Goal: Information Seeking & Learning: Find specific fact

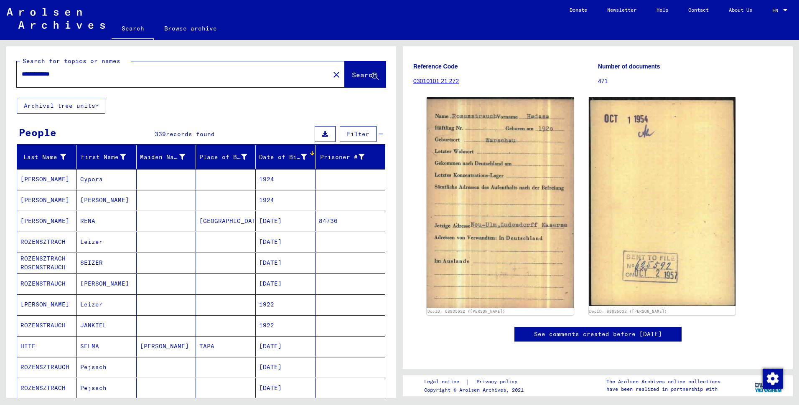
click at [82, 79] on input "**********" at bounding box center [173, 74] width 303 height 9
paste input "text"
type input "**********"
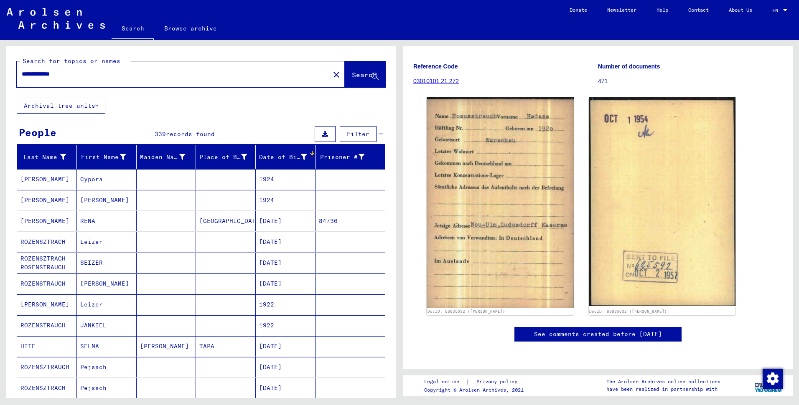
click at [352, 79] on span "Search" at bounding box center [364, 75] width 25 height 8
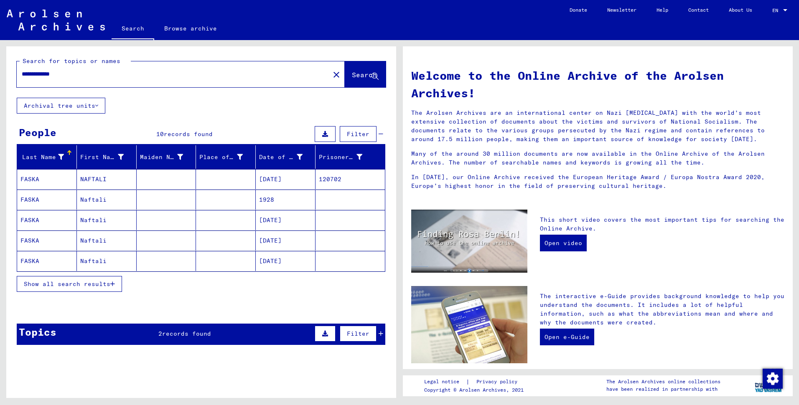
click at [24, 189] on mat-cell "FASKA" at bounding box center [47, 179] width 60 height 20
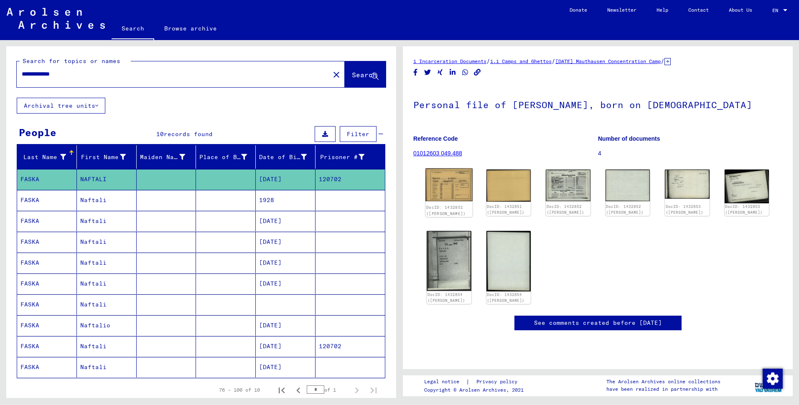
click at [445, 201] on img at bounding box center [448, 184] width 47 height 33
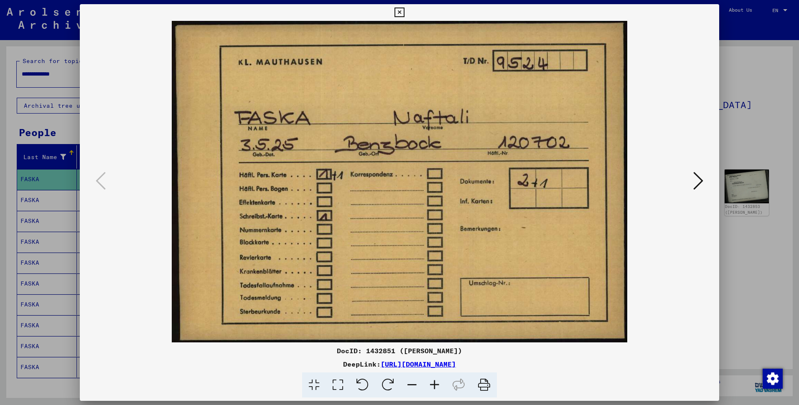
click at [380, 284] on img at bounding box center [399, 182] width 582 height 322
click at [693, 185] on icon at bounding box center [698, 181] width 10 height 20
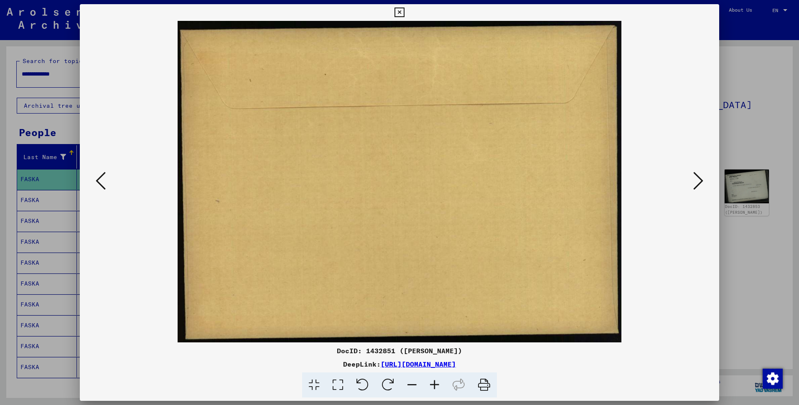
click at [693, 185] on icon at bounding box center [698, 181] width 10 height 20
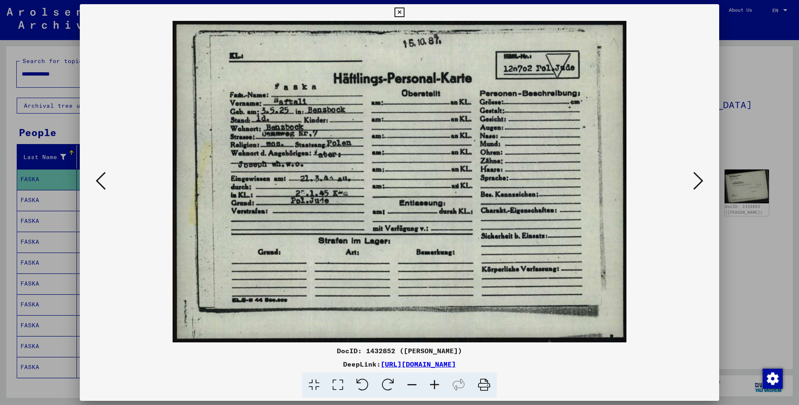
click at [693, 185] on icon at bounding box center [698, 181] width 10 height 20
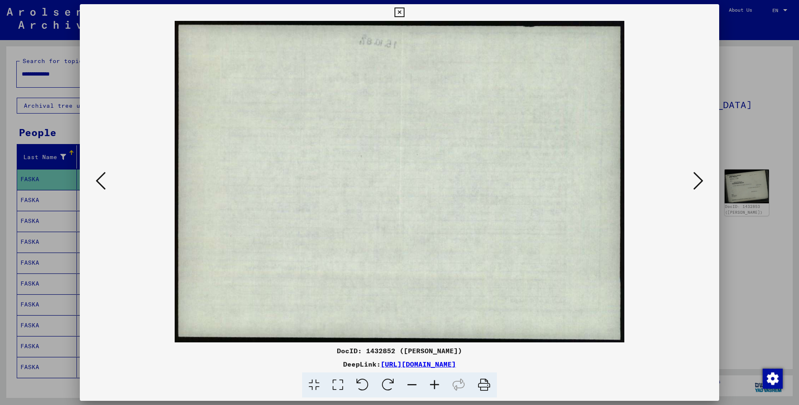
click at [693, 185] on icon at bounding box center [698, 181] width 10 height 20
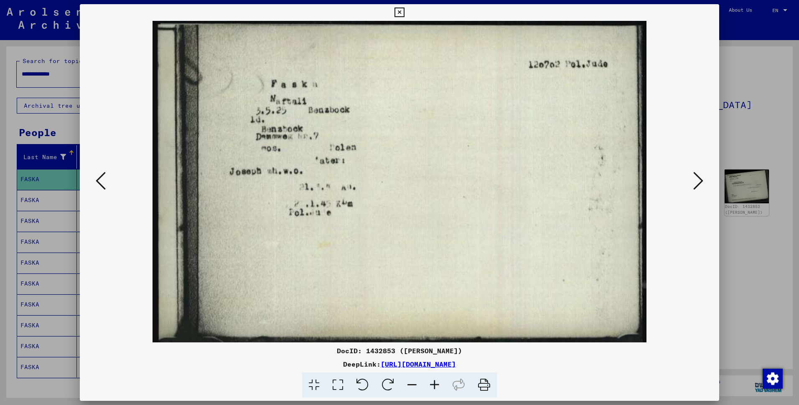
click at [693, 185] on icon at bounding box center [698, 181] width 10 height 20
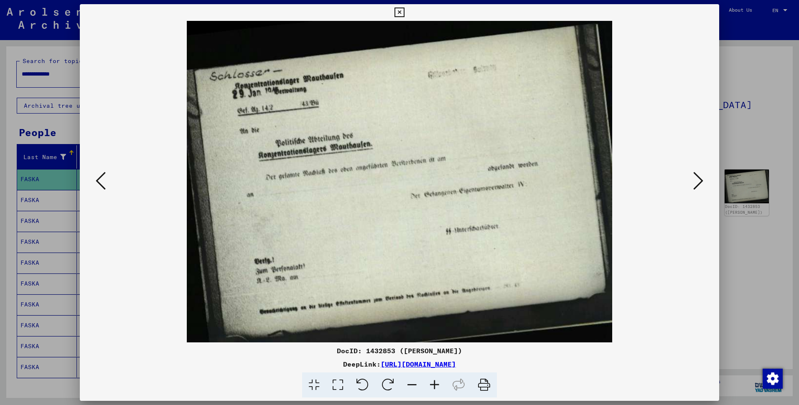
click at [693, 185] on icon at bounding box center [698, 181] width 10 height 20
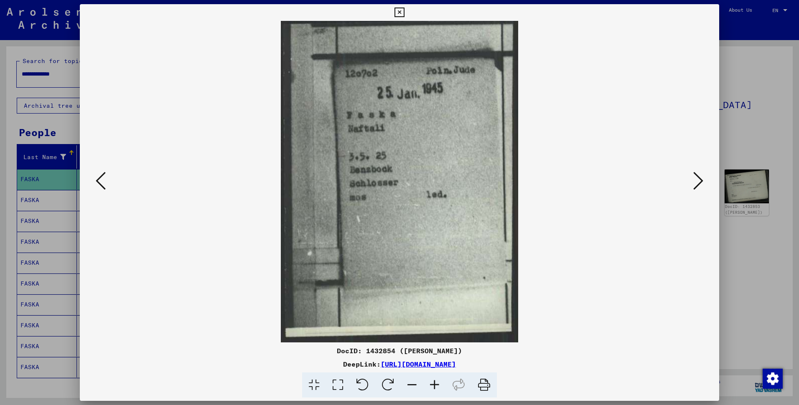
click at [693, 185] on icon at bounding box center [698, 181] width 10 height 20
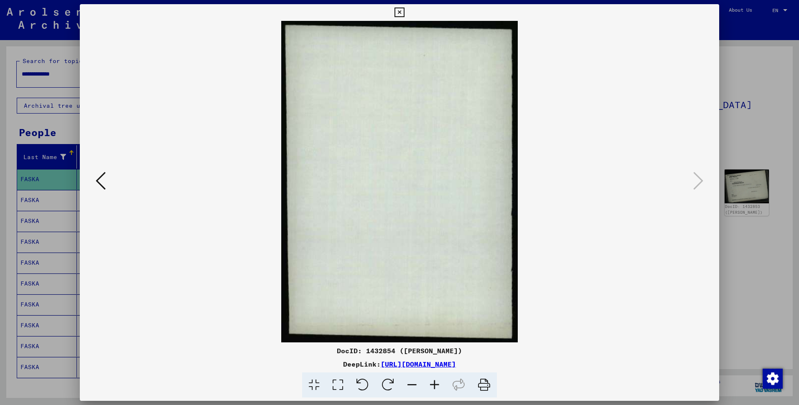
click at [104, 186] on icon at bounding box center [101, 181] width 10 height 20
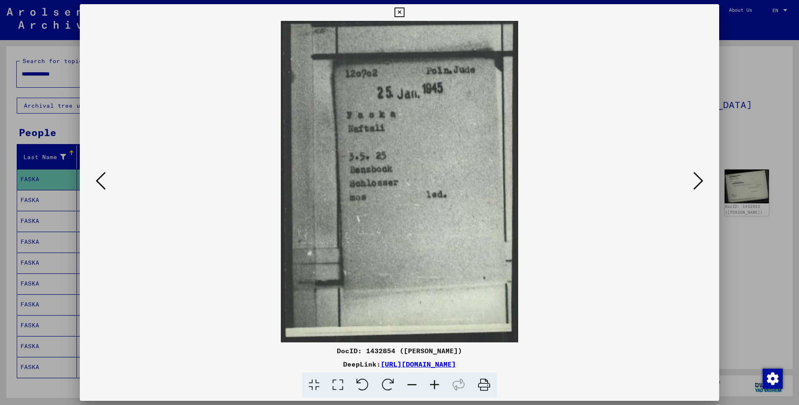
click at [104, 186] on icon at bounding box center [101, 181] width 10 height 20
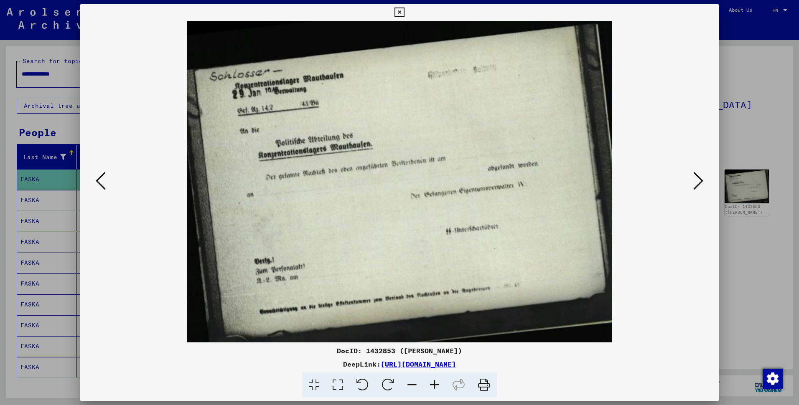
click at [104, 186] on icon at bounding box center [101, 181] width 10 height 20
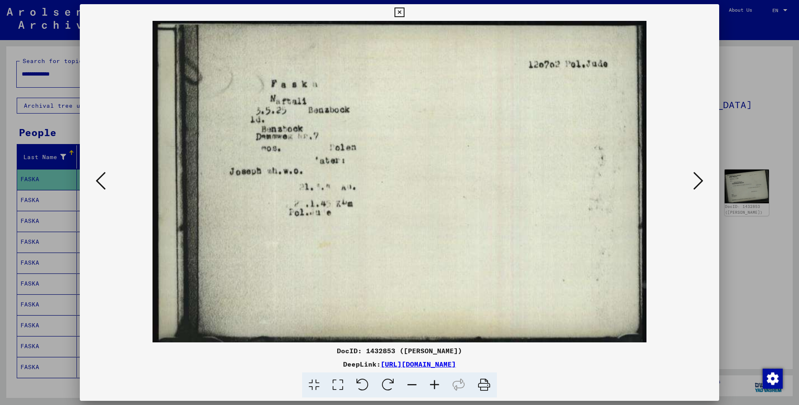
click at [104, 186] on icon at bounding box center [101, 181] width 10 height 20
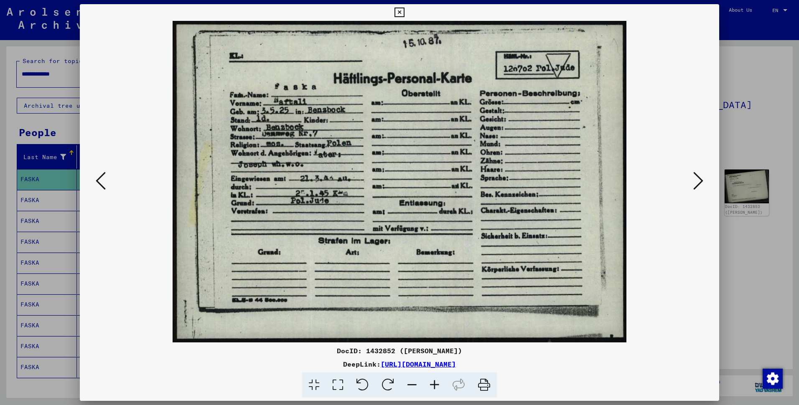
click at [129, 317] on img at bounding box center [399, 182] width 582 height 322
click at [98, 173] on button at bounding box center [100, 182] width 15 height 24
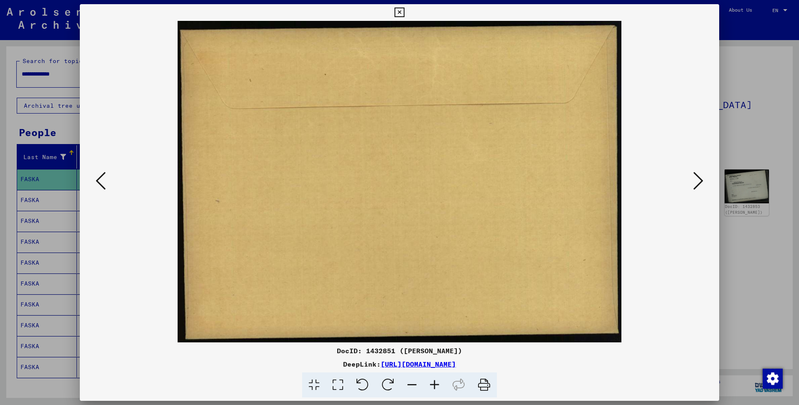
click at [98, 173] on button at bounding box center [100, 182] width 15 height 24
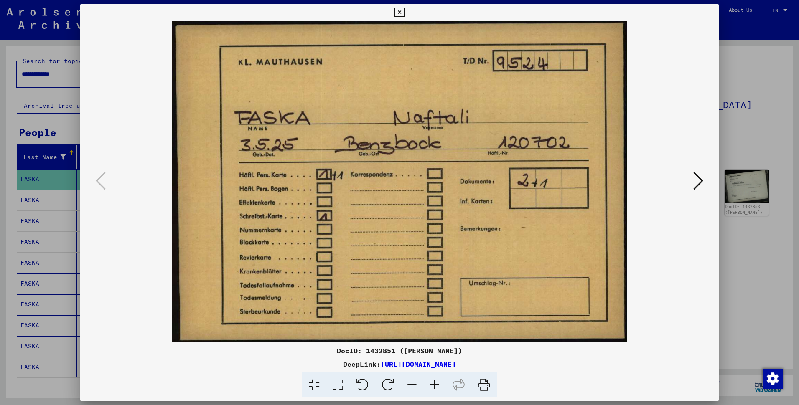
click at [693, 173] on icon at bounding box center [698, 181] width 10 height 20
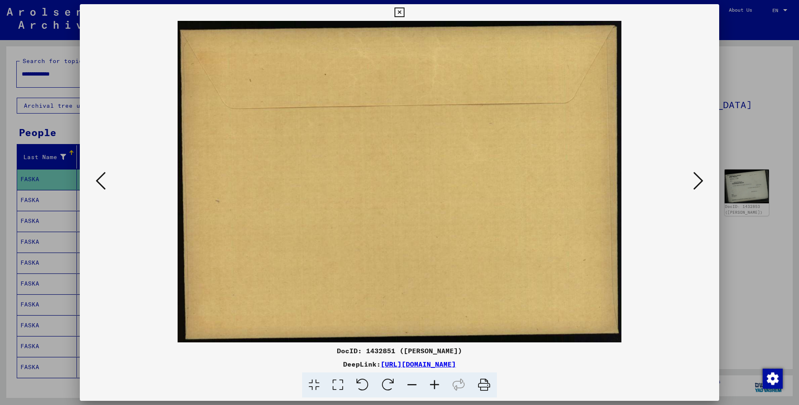
click at [693, 185] on icon at bounding box center [698, 181] width 10 height 20
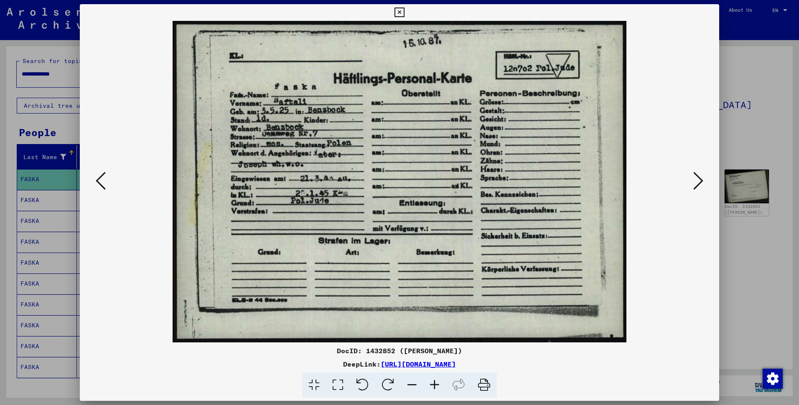
click at [437, 391] on icon at bounding box center [434, 385] width 23 height 25
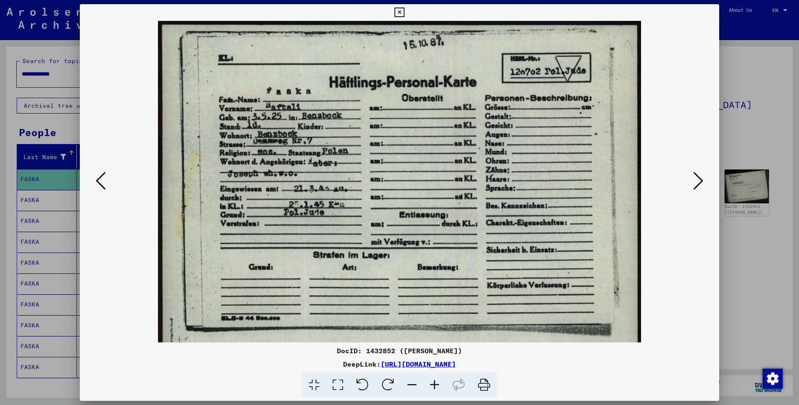
click at [437, 391] on icon at bounding box center [434, 385] width 23 height 25
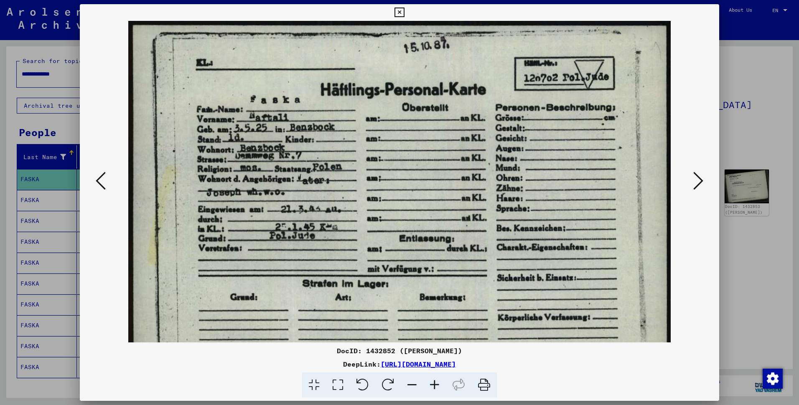
click at [437, 391] on icon at bounding box center [434, 385] width 23 height 25
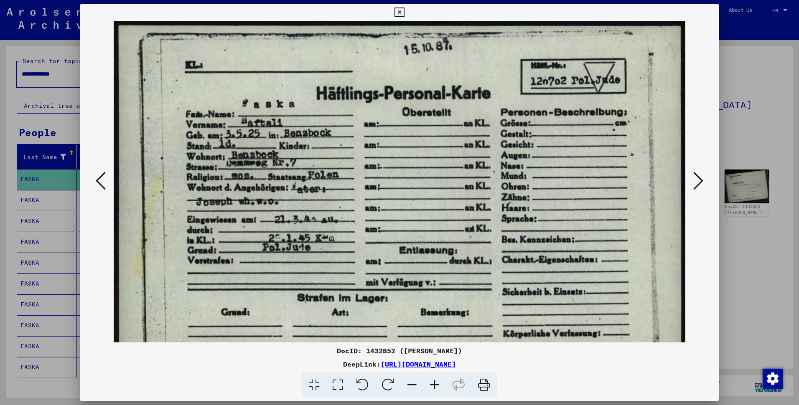
click at [437, 391] on icon at bounding box center [434, 385] width 23 height 25
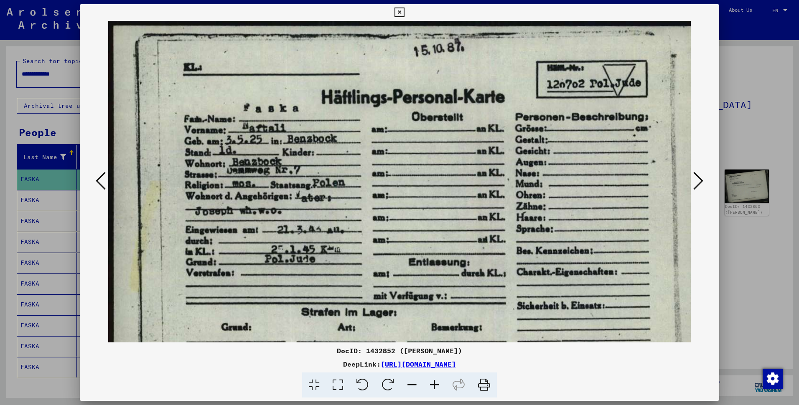
click at [437, 391] on icon at bounding box center [434, 385] width 23 height 25
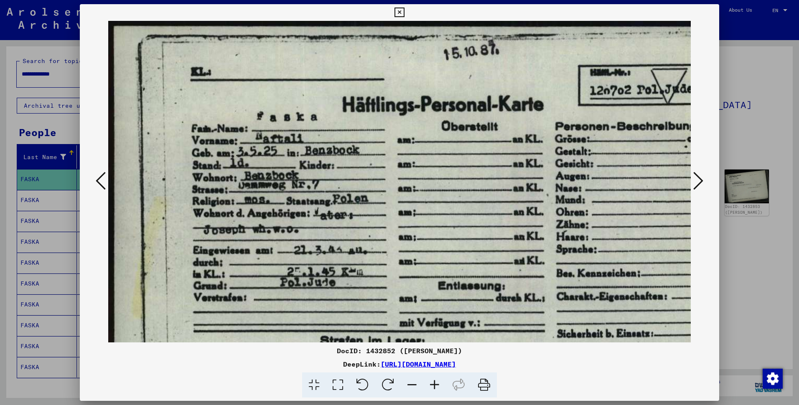
click at [437, 391] on icon at bounding box center [434, 385] width 23 height 25
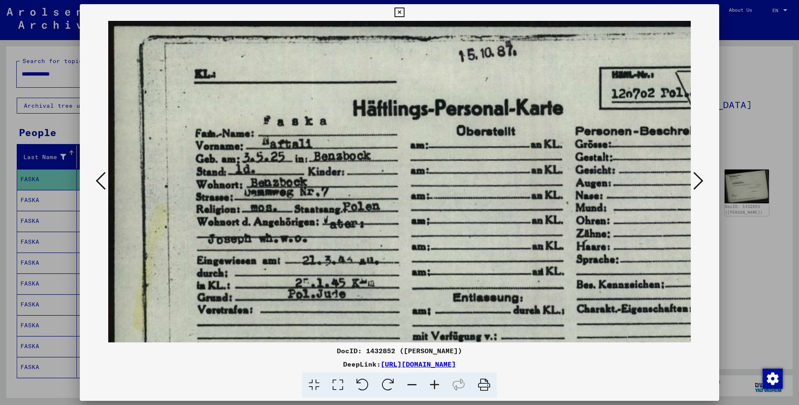
click at [437, 391] on icon at bounding box center [434, 385] width 23 height 25
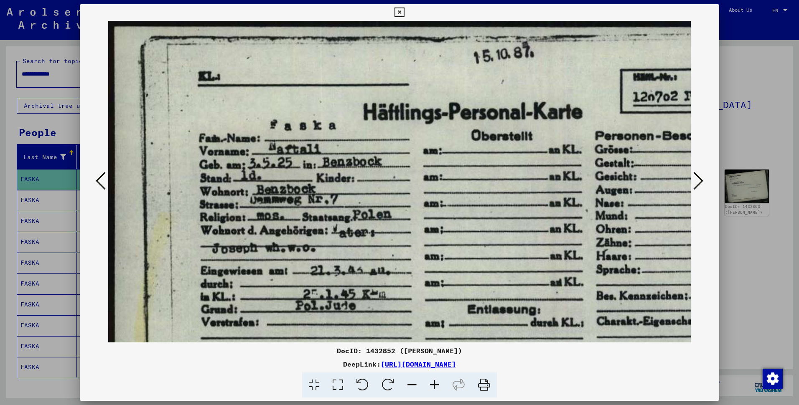
click at [437, 391] on icon at bounding box center [434, 385] width 23 height 25
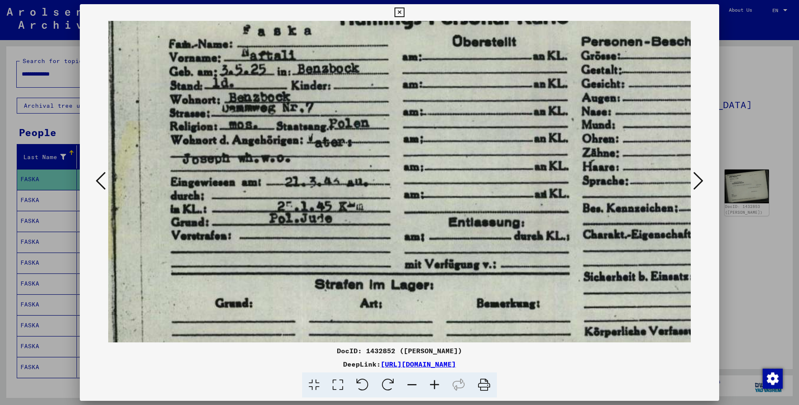
scroll to position [104, 34]
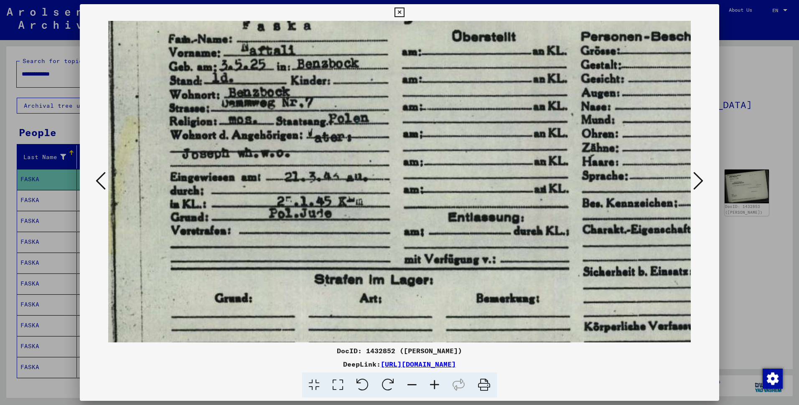
drag, startPoint x: 393, startPoint y: 216, endPoint x: 359, endPoint y: 112, distance: 109.5
click at [359, 112] on img at bounding box center [448, 182] width 749 height 531
click at [102, 181] on icon at bounding box center [101, 181] width 10 height 20
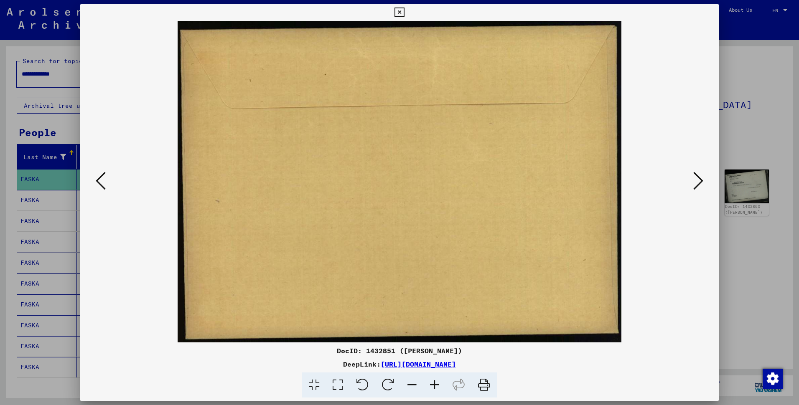
click at [106, 182] on icon at bounding box center [101, 181] width 10 height 20
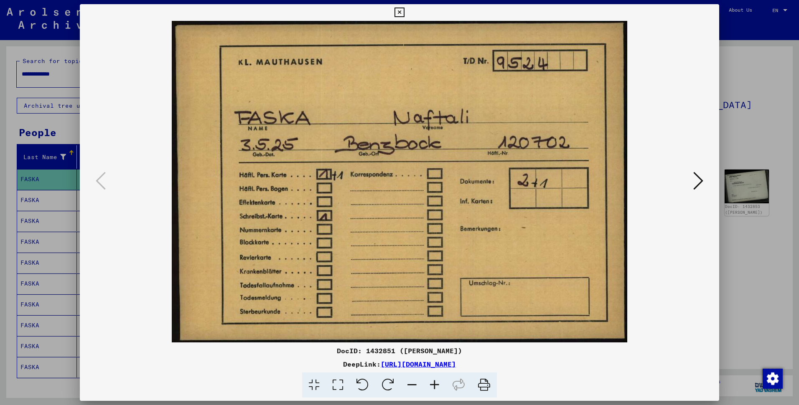
drag, startPoint x: 552, startPoint y: 363, endPoint x: 295, endPoint y: 363, distance: 256.9
click at [295, 363] on div "DeepLink: [URL][DOMAIN_NAME]" at bounding box center [399, 364] width 639 height 10
copy link "[URL][DOMAIN_NAME]"
click at [324, 140] on img at bounding box center [399, 182] width 455 height 322
click at [401, 216] on img at bounding box center [399, 182] width 455 height 322
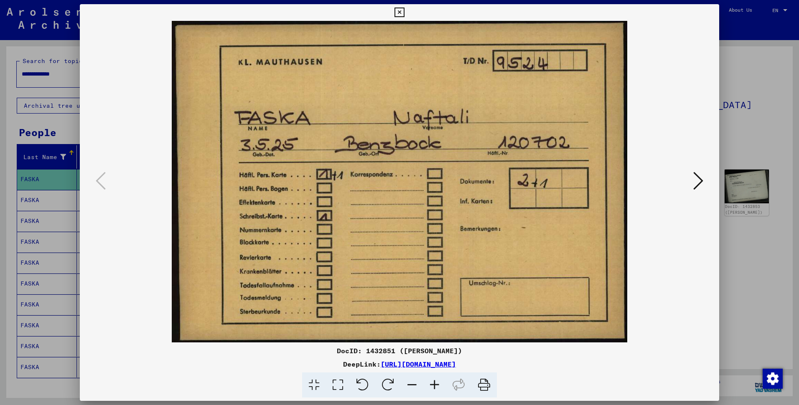
click at [400, 11] on icon at bounding box center [399, 13] width 10 height 10
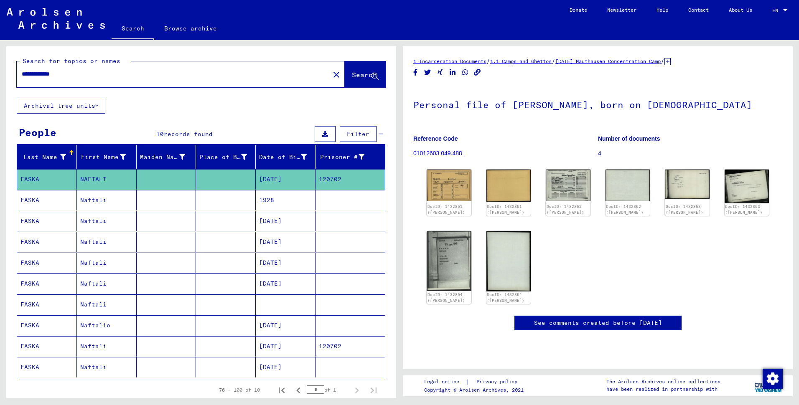
drag, startPoint x: 405, startPoint y: 144, endPoint x: 467, endPoint y: 165, distance: 65.9
click at [467, 165] on yv-its-full-details "1 Incarceration Documents / 1.1 Camps and Ghettos / [DATE] [GEOGRAPHIC_DATA] Co…" at bounding box center [598, 202] width 390 height 291
copy figure "Reference Code 01012603 049.488"
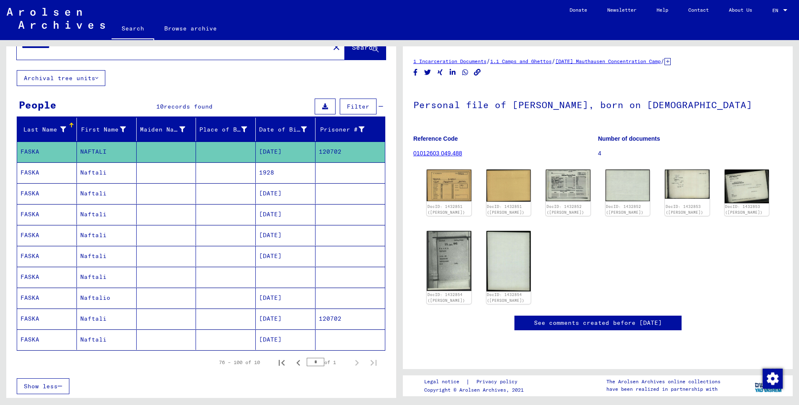
scroll to position [42, 0]
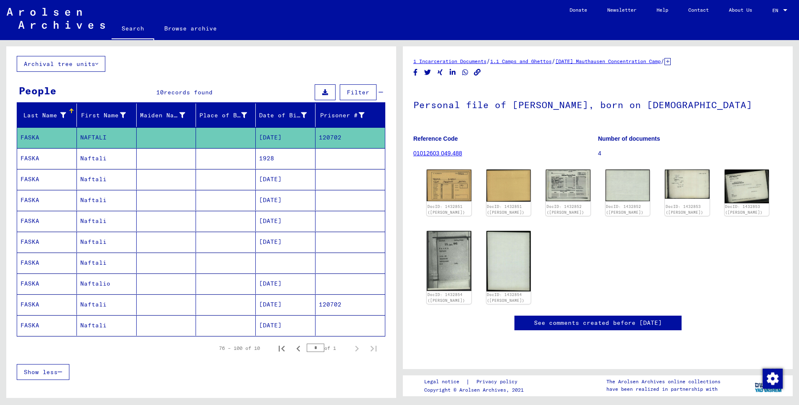
click at [282, 315] on mat-cell "[DATE]" at bounding box center [286, 305] width 60 height 20
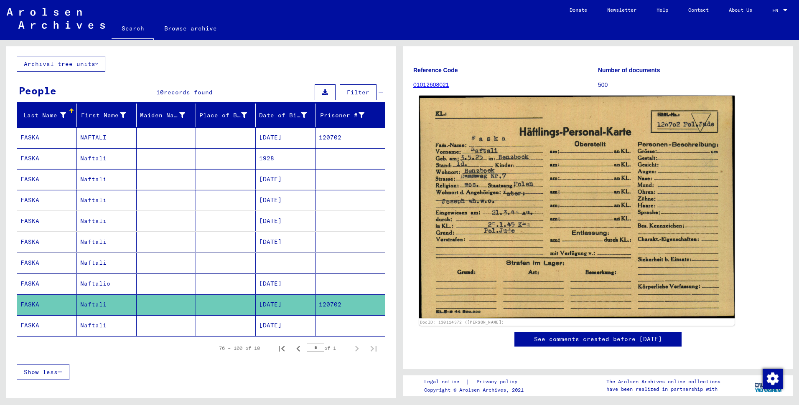
scroll to position [84, 0]
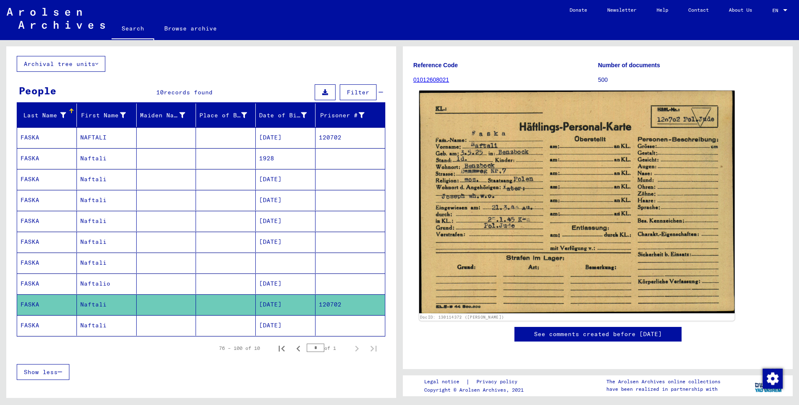
click at [531, 196] on img at bounding box center [576, 202] width 315 height 223
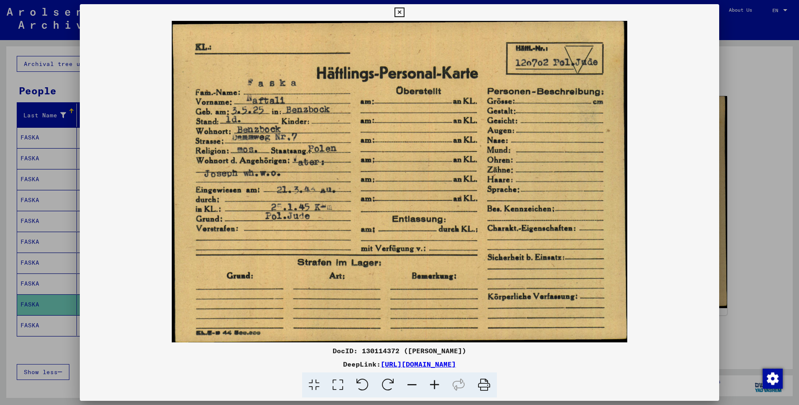
click at [395, 8] on icon at bounding box center [399, 13] width 10 height 10
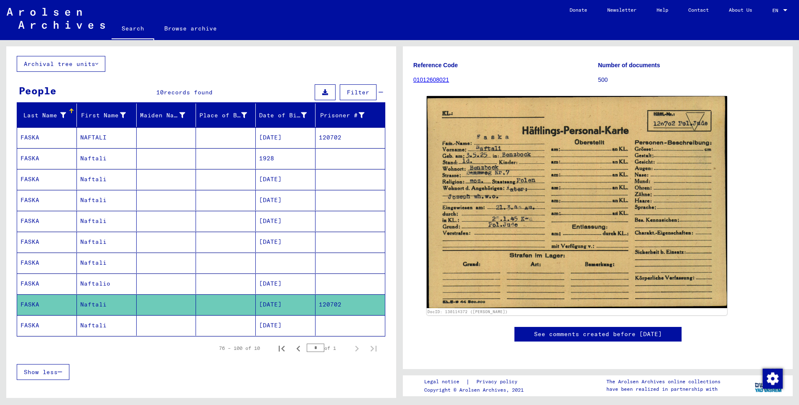
click at [267, 333] on mat-cell "[DATE]" at bounding box center [286, 325] width 60 height 20
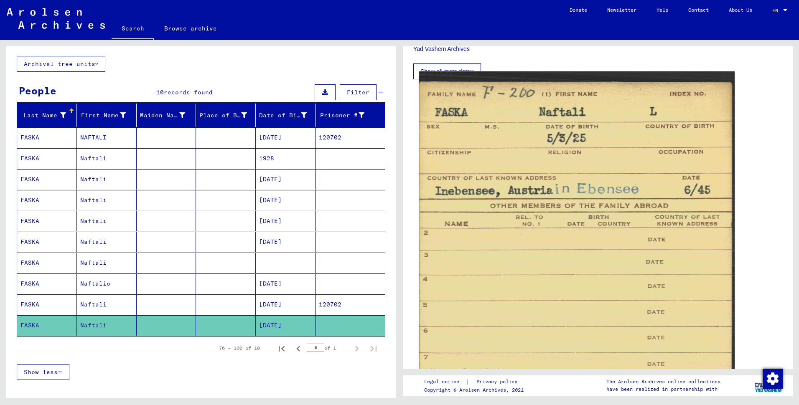
scroll to position [376, 0]
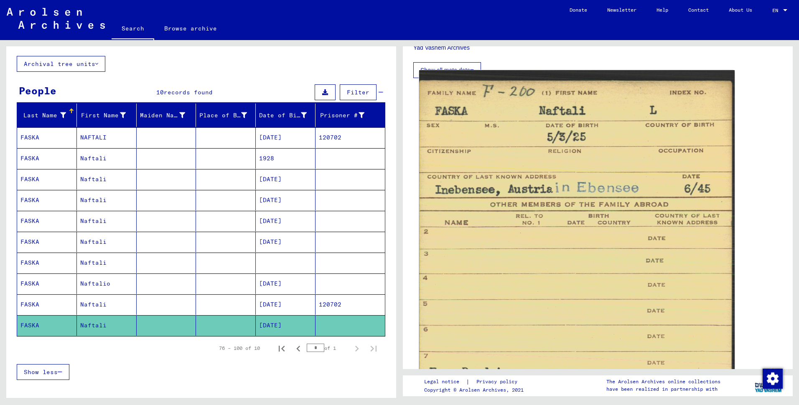
click at [525, 241] on img at bounding box center [576, 303] width 315 height 467
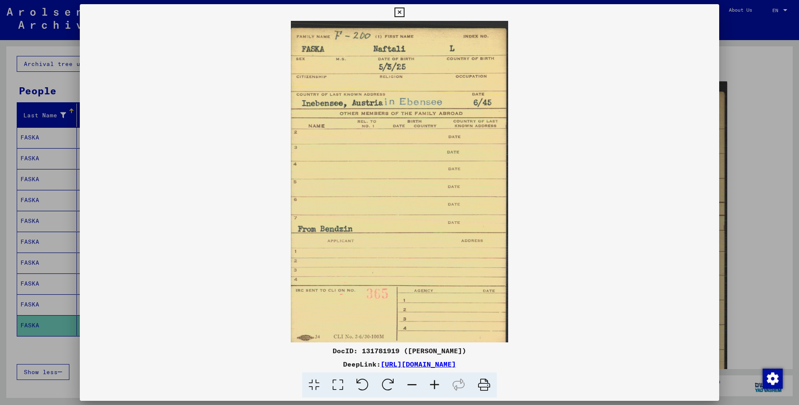
click at [238, 274] on img at bounding box center [399, 182] width 639 height 322
click at [397, 8] on icon at bounding box center [399, 13] width 10 height 10
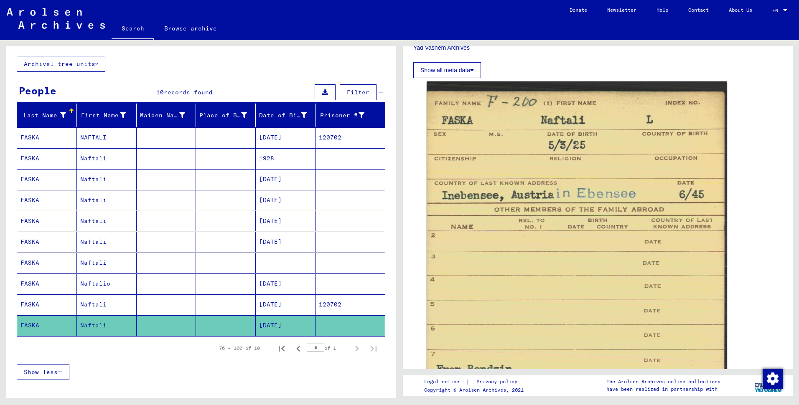
click at [93, 294] on mat-cell "Naftalio" at bounding box center [107, 284] width 60 height 20
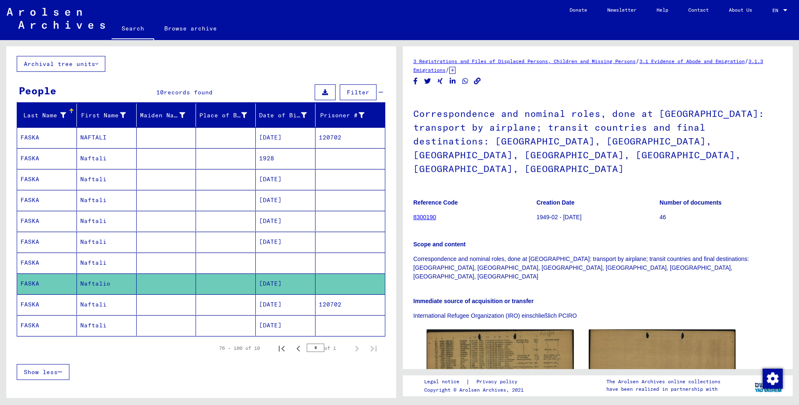
click at [94, 190] on mat-cell "Naftali" at bounding box center [107, 179] width 60 height 20
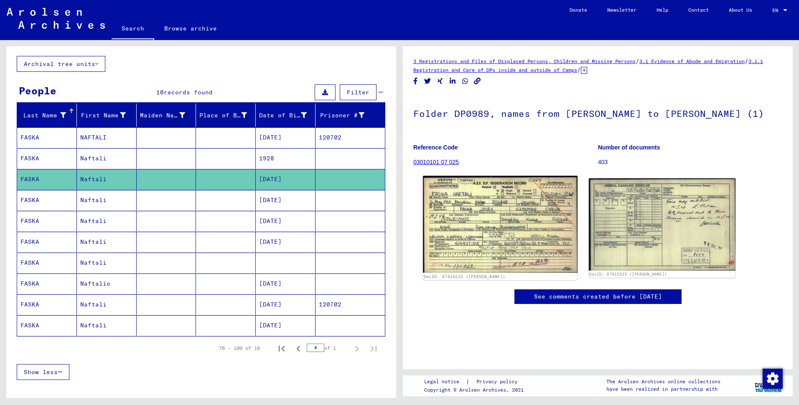
click at [493, 250] on img at bounding box center [500, 224] width 154 height 97
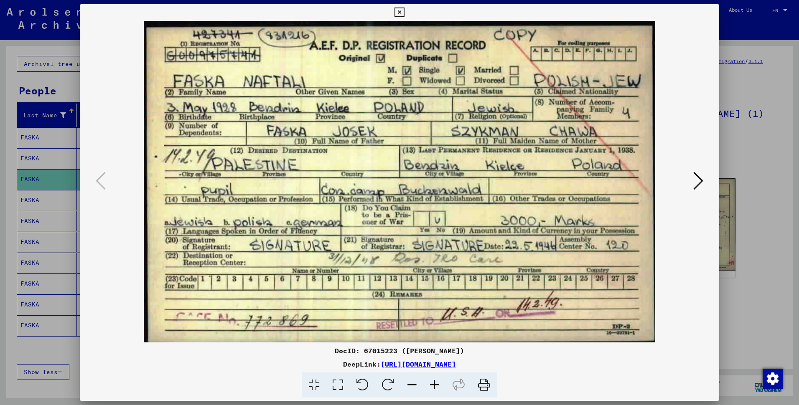
click at [323, 162] on img at bounding box center [399, 182] width 582 height 322
click at [273, 120] on img at bounding box center [399, 182] width 582 height 322
click at [269, 216] on img at bounding box center [399, 182] width 582 height 322
click at [693, 182] on icon at bounding box center [698, 181] width 10 height 20
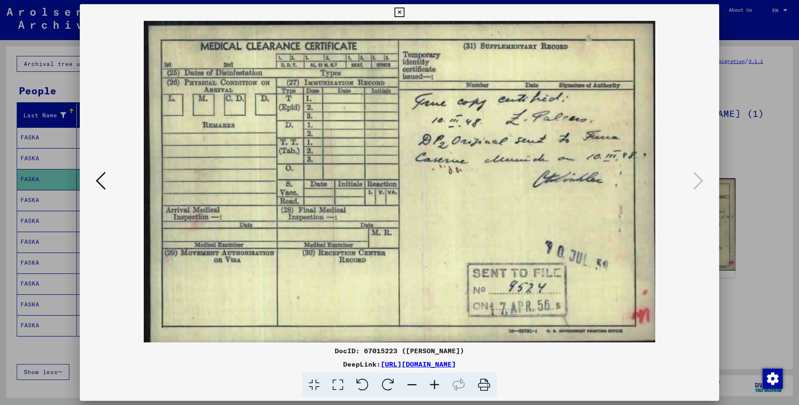
click at [106, 180] on icon at bounding box center [101, 181] width 10 height 20
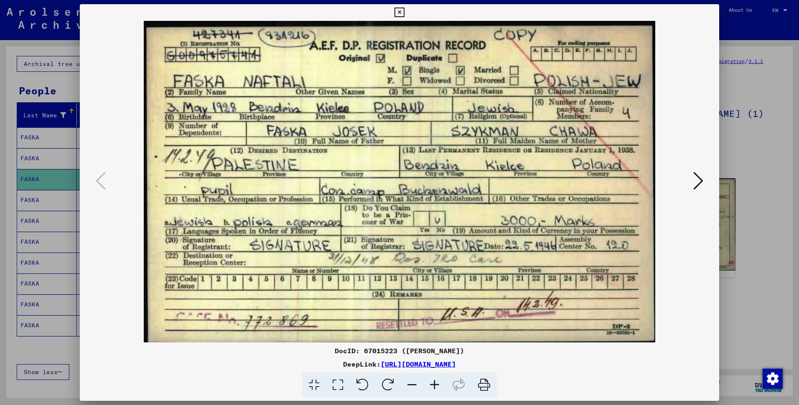
click at [255, 262] on img at bounding box center [399, 182] width 582 height 322
click at [317, 295] on img at bounding box center [399, 182] width 582 height 322
click at [354, 122] on img at bounding box center [399, 182] width 582 height 322
drag, startPoint x: 553, startPoint y: 363, endPoint x: 293, endPoint y: 369, distance: 259.9
click at [293, 369] on div "DeepLink: [URL][DOMAIN_NAME]" at bounding box center [399, 364] width 639 height 10
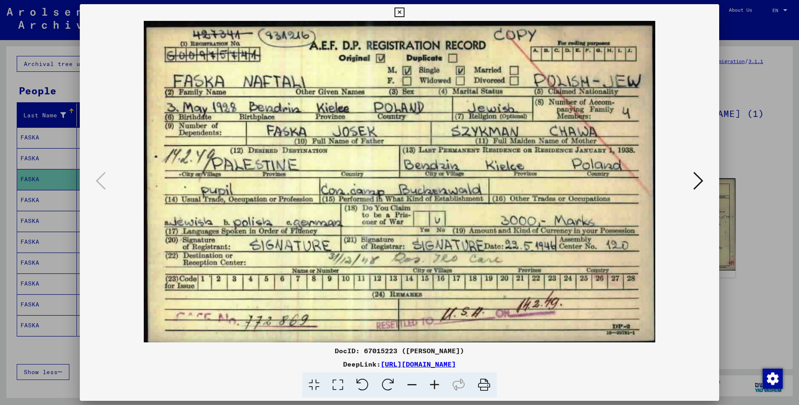
copy link "[URL][DOMAIN_NAME]"
click at [324, 133] on img at bounding box center [399, 182] width 582 height 322
click at [394, 12] on icon at bounding box center [399, 13] width 10 height 10
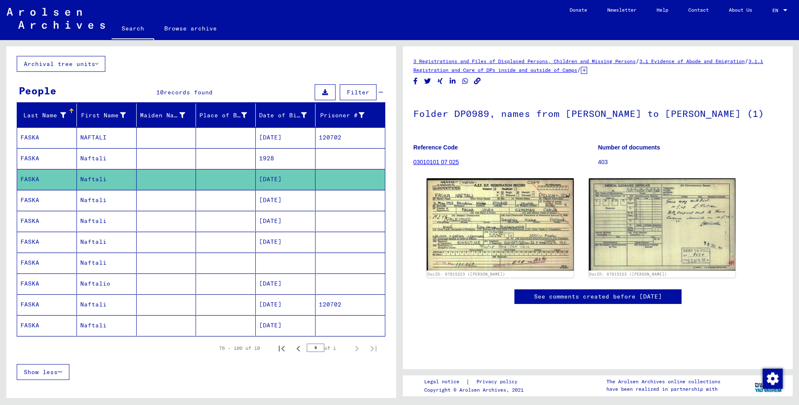
drag, startPoint x: 407, startPoint y: 167, endPoint x: 458, endPoint y: 189, distance: 55.7
click at [458, 189] on yv-its-full-details "3 Registrations and Files of Displaced Persons, Children and Missing Persons / …" at bounding box center [598, 189] width 390 height 264
copy figure "Reference Code 03010101 07 025"
click at [208, 211] on mat-cell at bounding box center [226, 200] width 60 height 20
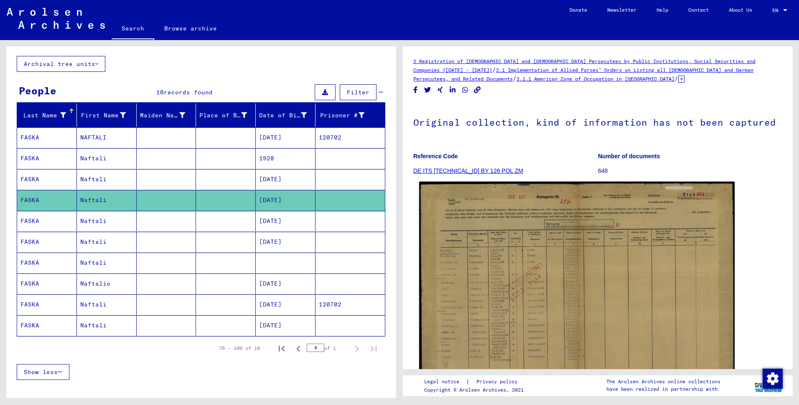
click at [491, 268] on img at bounding box center [576, 293] width 315 height 222
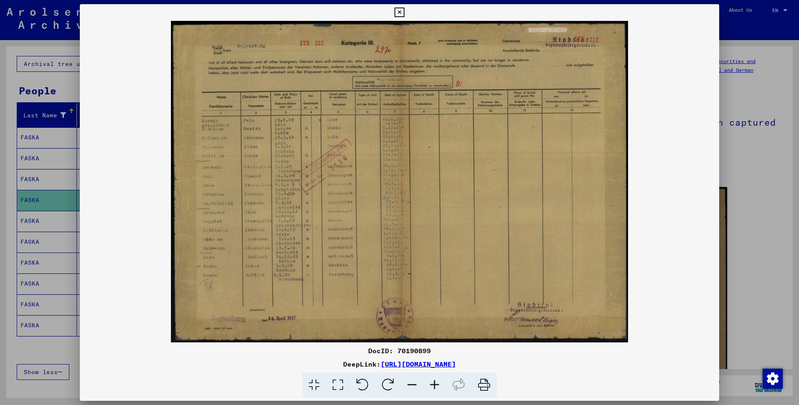
click at [442, 392] on icon at bounding box center [434, 385] width 23 height 25
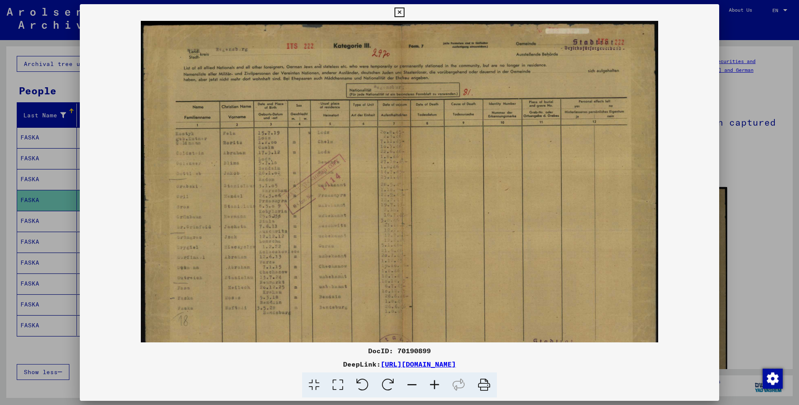
click at [442, 392] on icon at bounding box center [434, 385] width 23 height 25
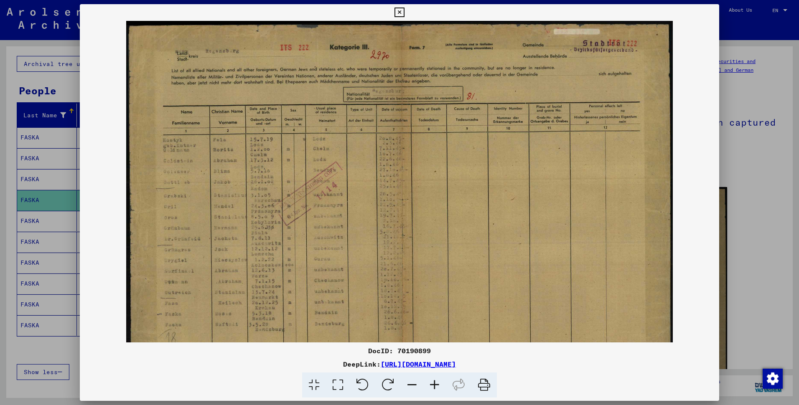
click at [442, 392] on icon at bounding box center [434, 385] width 23 height 25
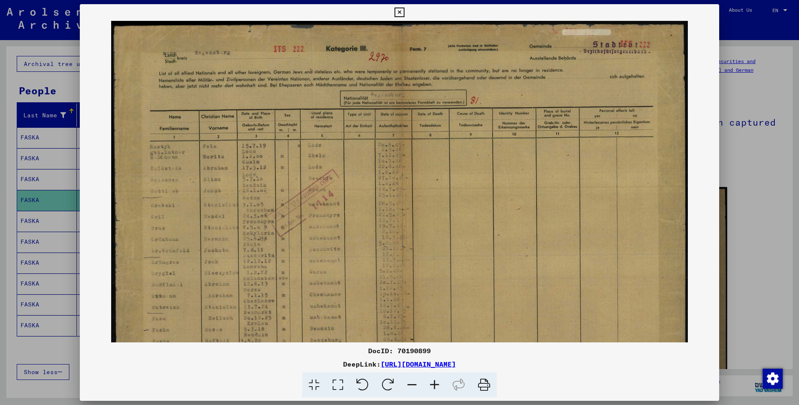
click at [442, 392] on icon at bounding box center [434, 385] width 23 height 25
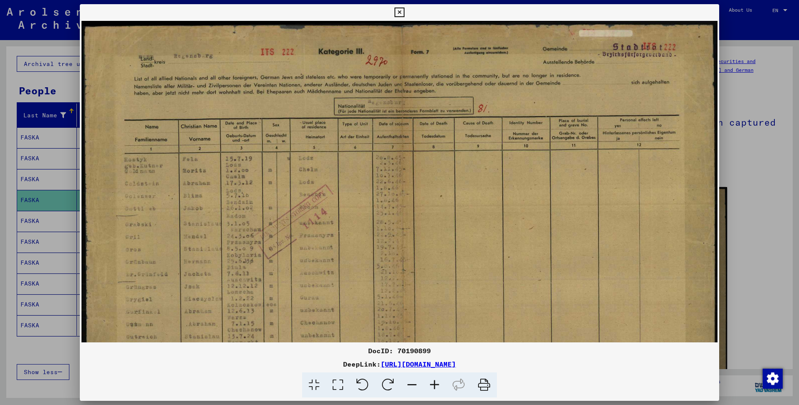
click at [442, 392] on icon at bounding box center [434, 385] width 23 height 25
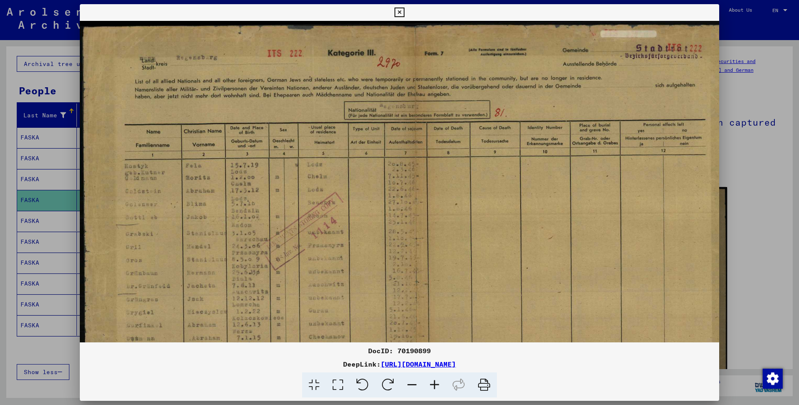
click at [442, 392] on icon at bounding box center [434, 385] width 23 height 25
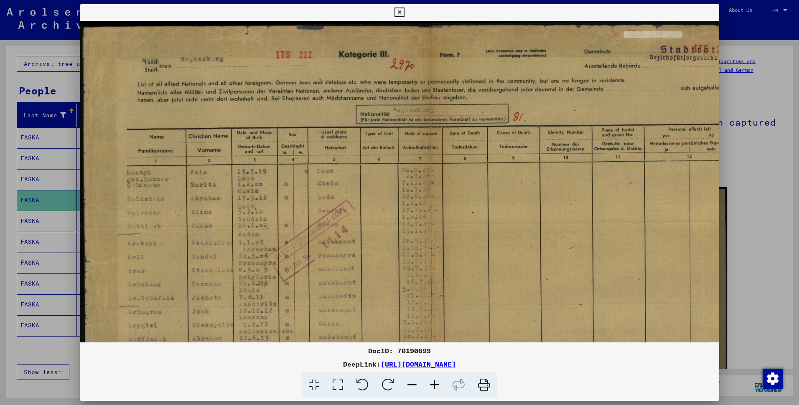
click at [442, 392] on icon at bounding box center [434, 385] width 23 height 25
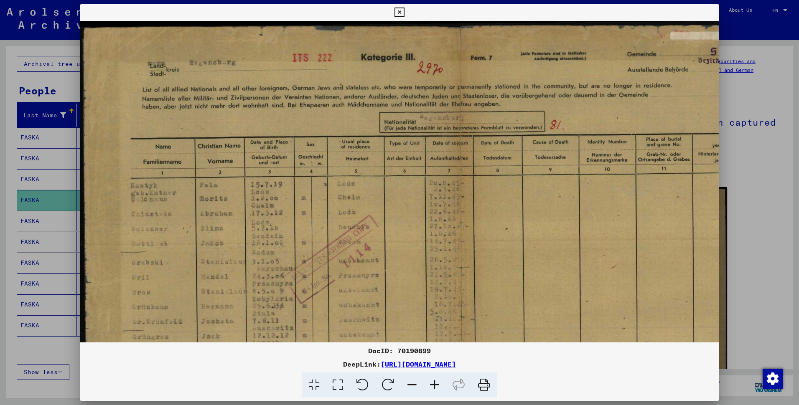
click at [442, 392] on icon at bounding box center [434, 385] width 23 height 25
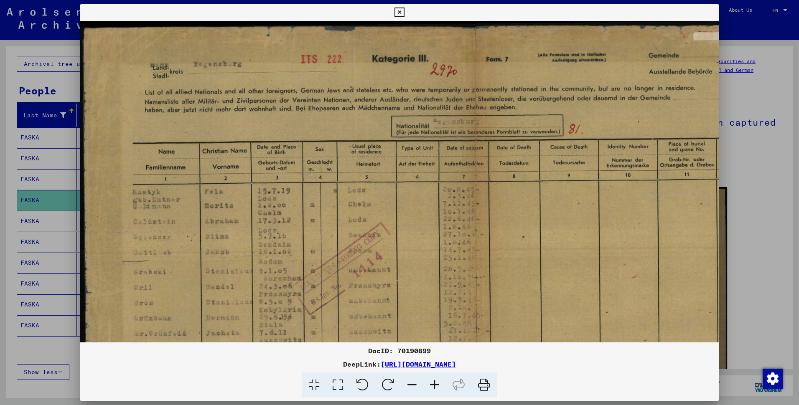
click at [442, 392] on icon at bounding box center [434, 385] width 23 height 25
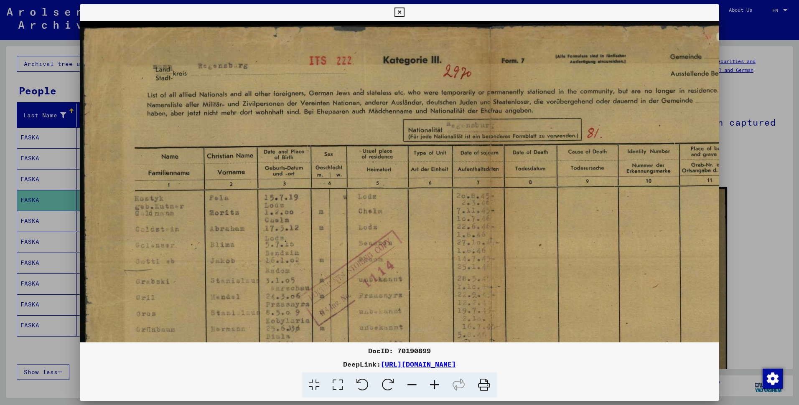
click at [442, 392] on icon at bounding box center [434, 385] width 23 height 25
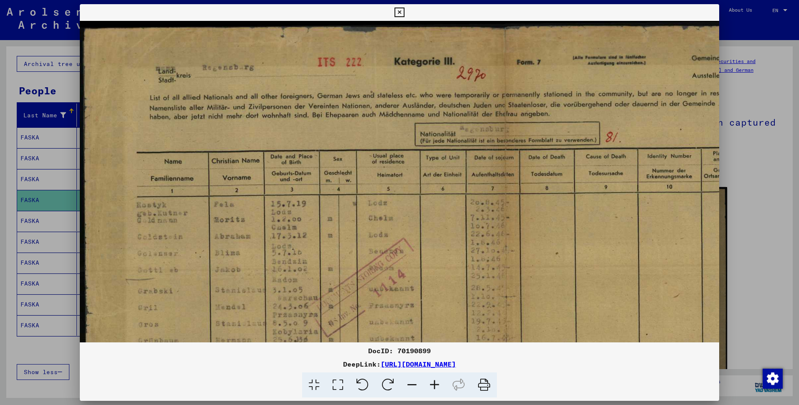
click at [442, 392] on icon at bounding box center [434, 385] width 23 height 25
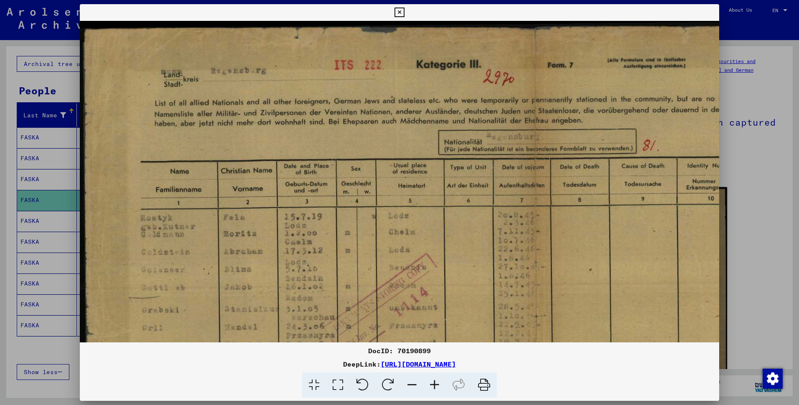
click at [442, 392] on icon at bounding box center [434, 385] width 23 height 25
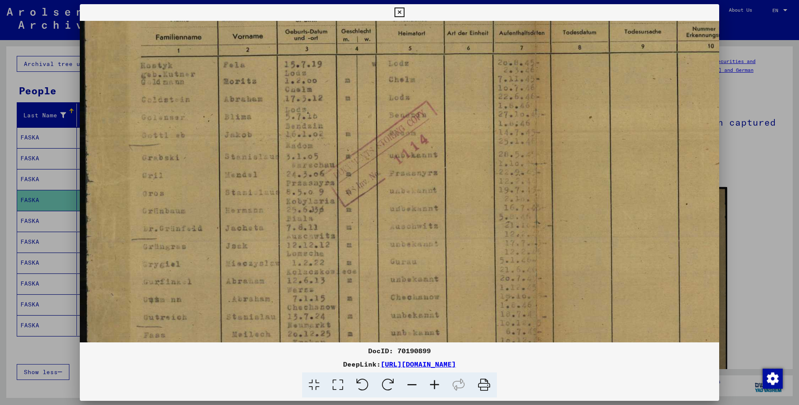
scroll to position [153, 0]
drag, startPoint x: 380, startPoint y: 291, endPoint x: 448, endPoint y: 138, distance: 167.6
click at [448, 138] on img at bounding box center [531, 185] width 903 height 635
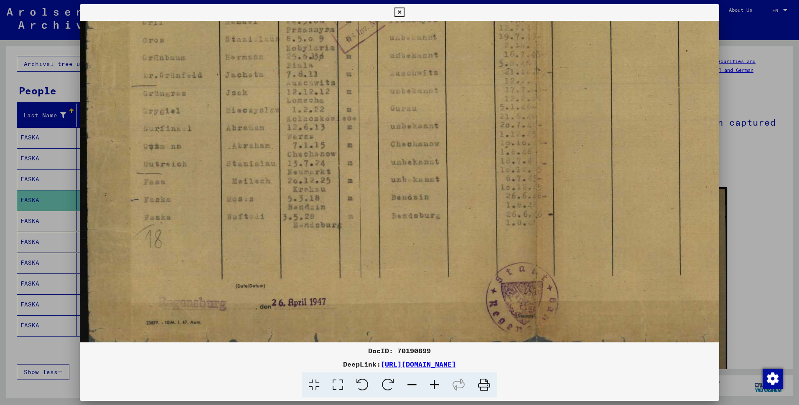
scroll to position [312, 0]
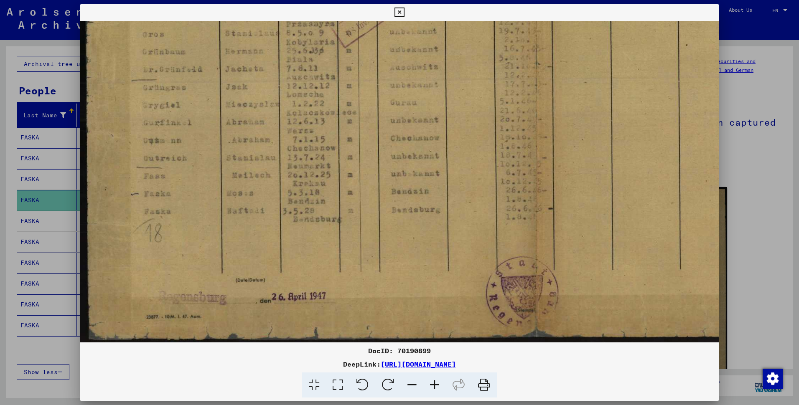
drag, startPoint x: 330, startPoint y: 278, endPoint x: 360, endPoint y: 120, distance: 161.2
click at [360, 120] on img at bounding box center [531, 26] width 903 height 635
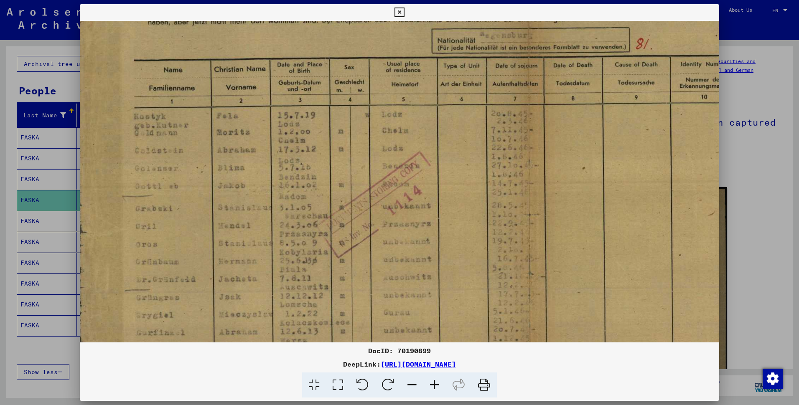
drag, startPoint x: 401, startPoint y: 169, endPoint x: 391, endPoint y: 395, distance: 225.8
click at [391, 398] on div "DocID: 70190899 DeepLink: [URL][DOMAIN_NAME]" at bounding box center [399, 201] width 639 height 394
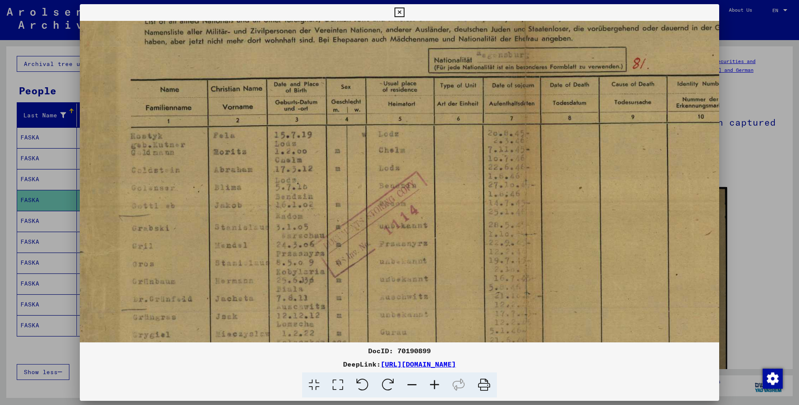
click at [399, 10] on icon at bounding box center [399, 13] width 10 height 10
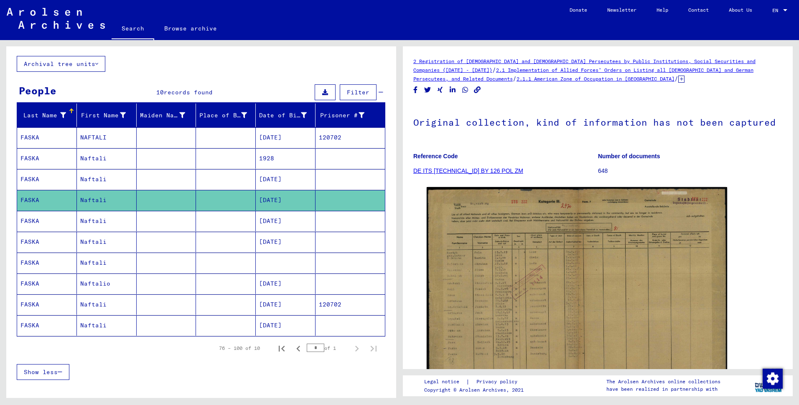
click at [91, 231] on mat-cell "Naftali" at bounding box center [107, 221] width 60 height 20
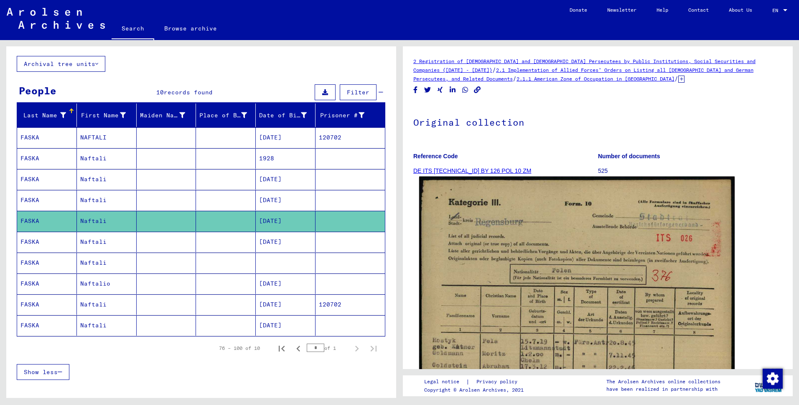
click at [551, 273] on img at bounding box center [576, 396] width 315 height 439
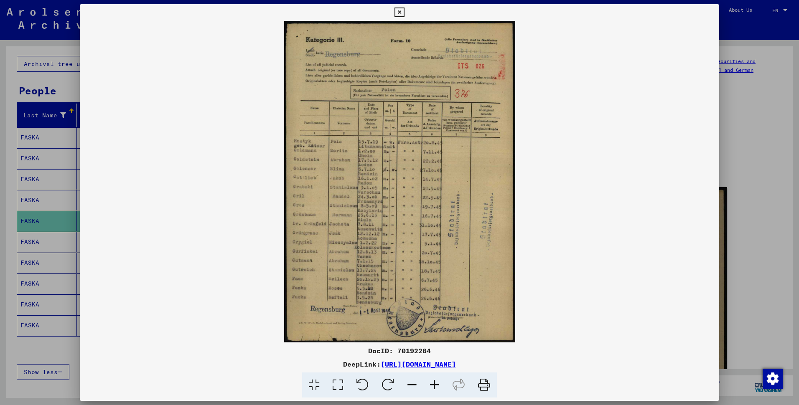
click at [442, 393] on icon at bounding box center [434, 385] width 23 height 25
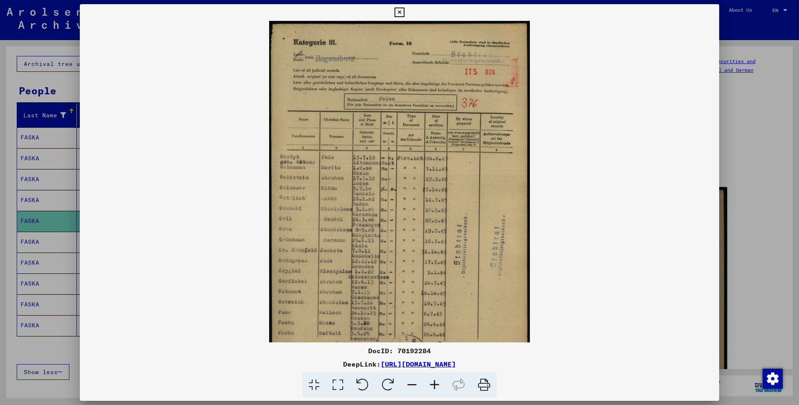
click at [442, 393] on icon at bounding box center [434, 385] width 23 height 25
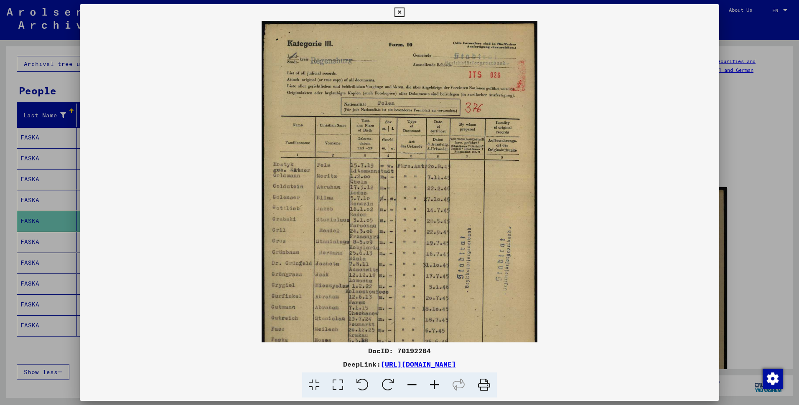
click at [442, 393] on icon at bounding box center [434, 385] width 23 height 25
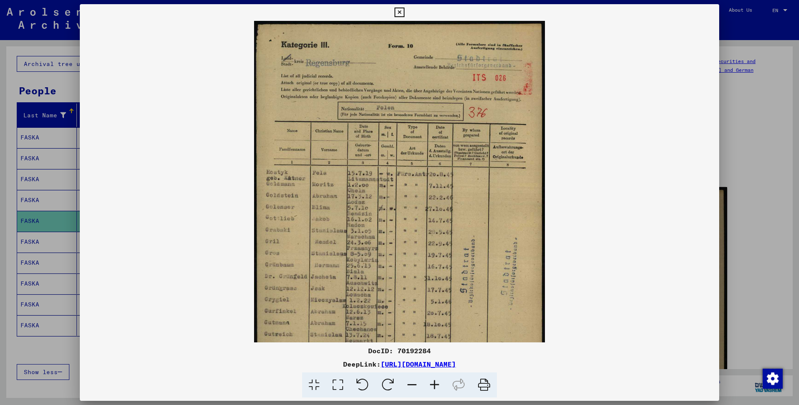
click at [442, 393] on icon at bounding box center [434, 385] width 23 height 25
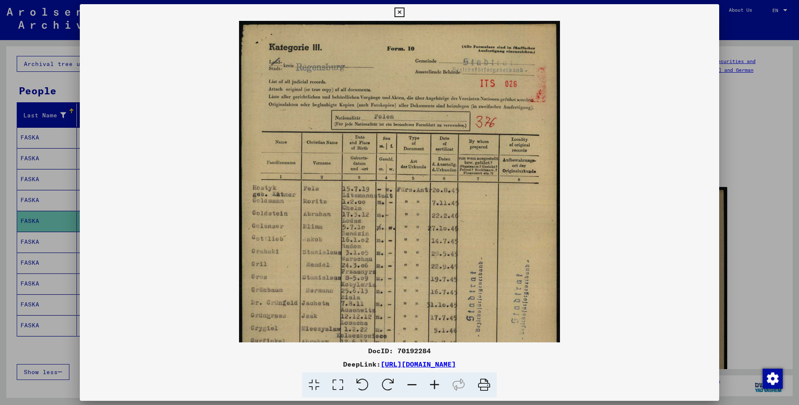
click at [442, 393] on icon at bounding box center [434, 385] width 23 height 25
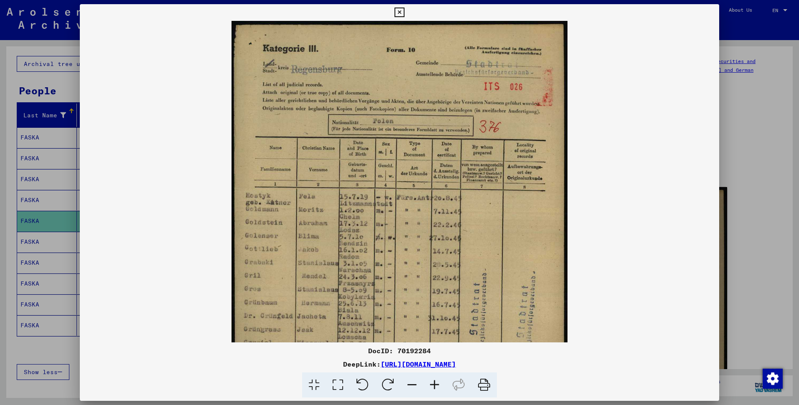
click at [442, 393] on icon at bounding box center [434, 385] width 23 height 25
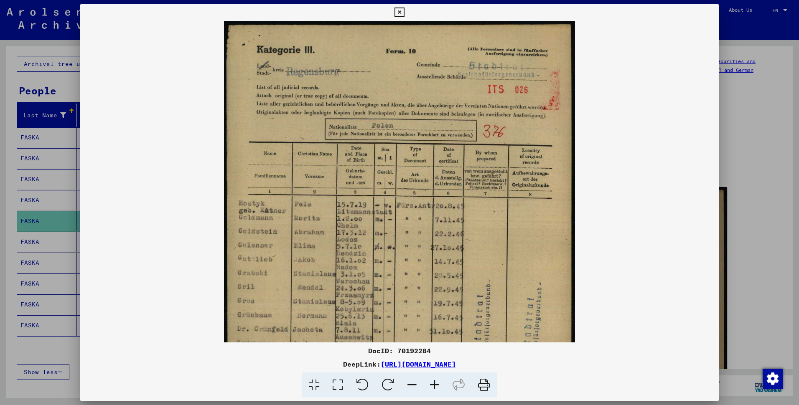
click at [442, 393] on icon at bounding box center [434, 385] width 23 height 25
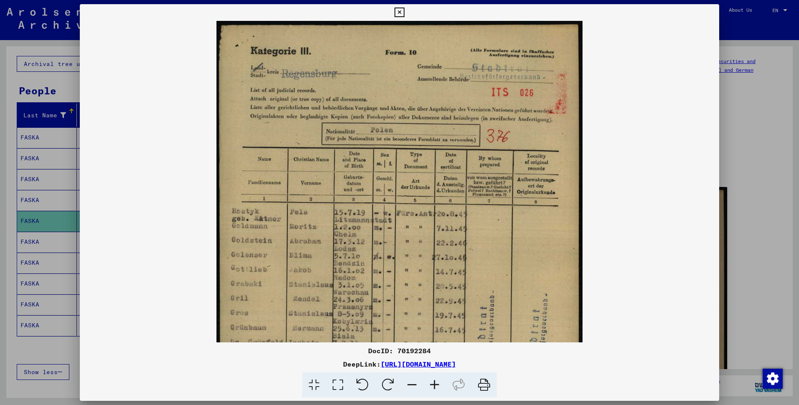
click at [442, 393] on icon at bounding box center [434, 385] width 23 height 25
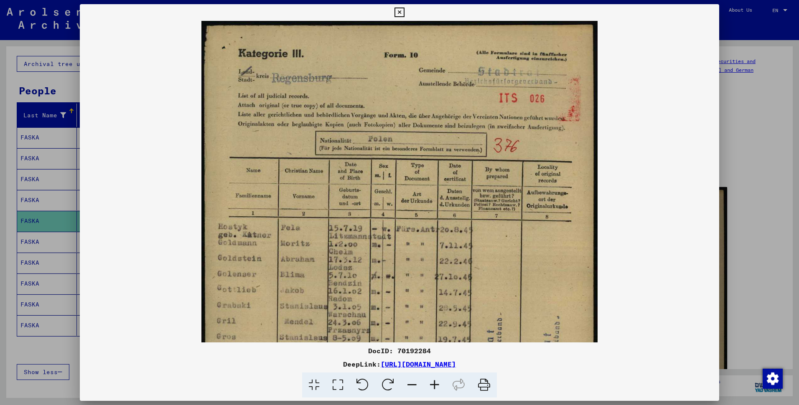
click at [442, 393] on icon at bounding box center [434, 385] width 23 height 25
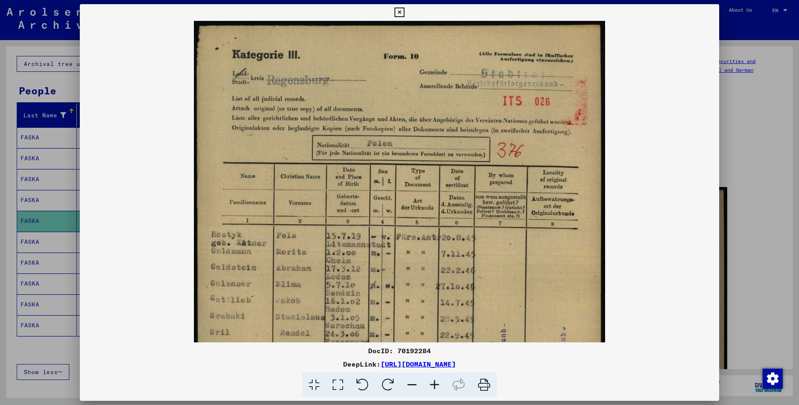
click at [442, 393] on icon at bounding box center [434, 385] width 23 height 25
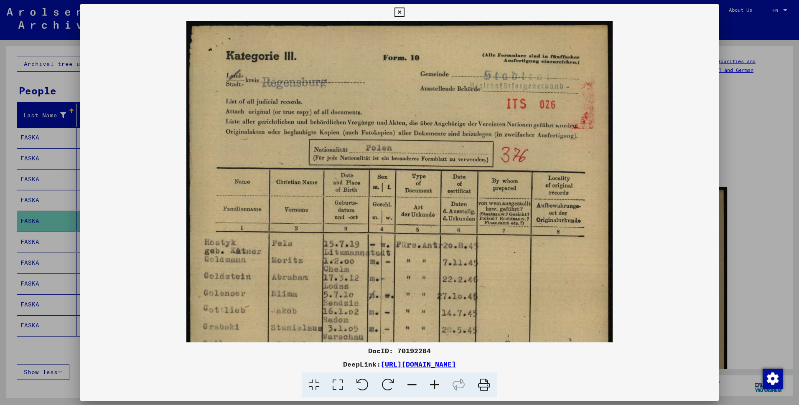
click at [442, 393] on icon at bounding box center [434, 385] width 23 height 25
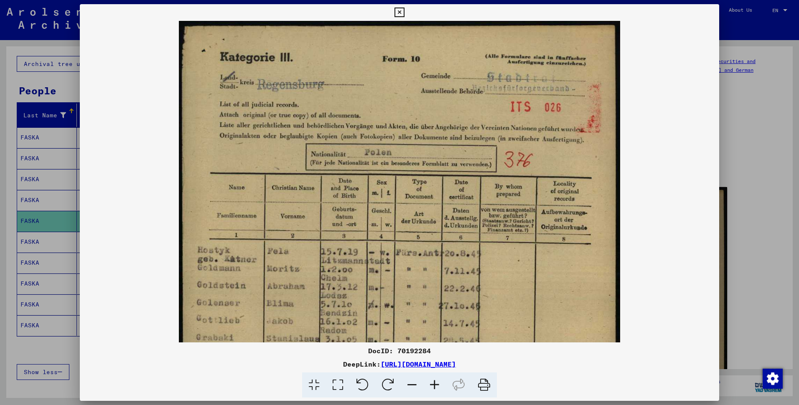
click at [442, 393] on icon at bounding box center [434, 385] width 23 height 25
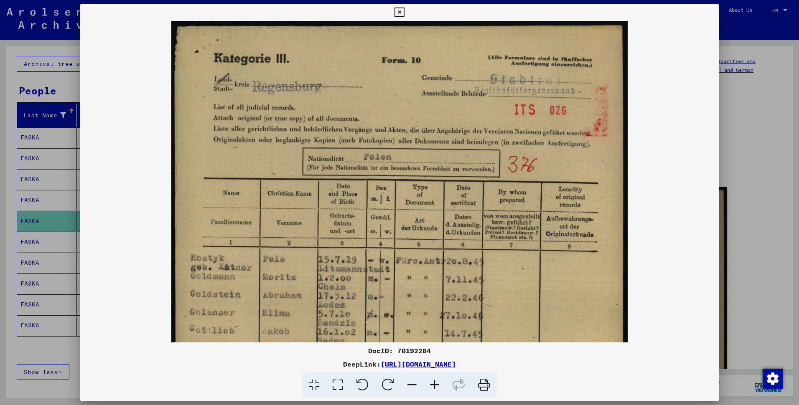
click at [442, 393] on icon at bounding box center [434, 385] width 23 height 25
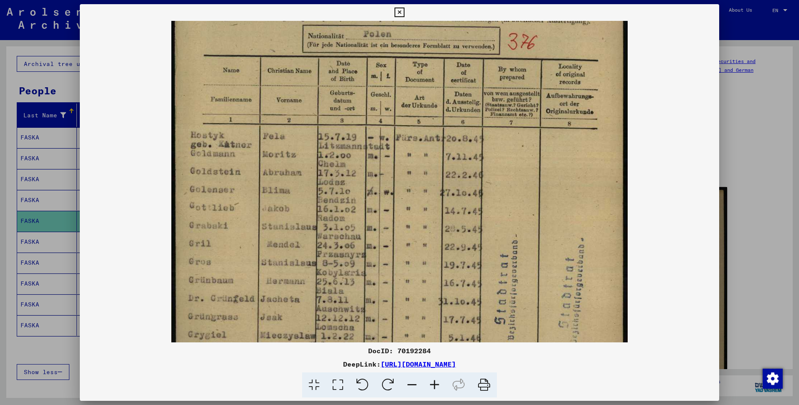
scroll to position [147, 0]
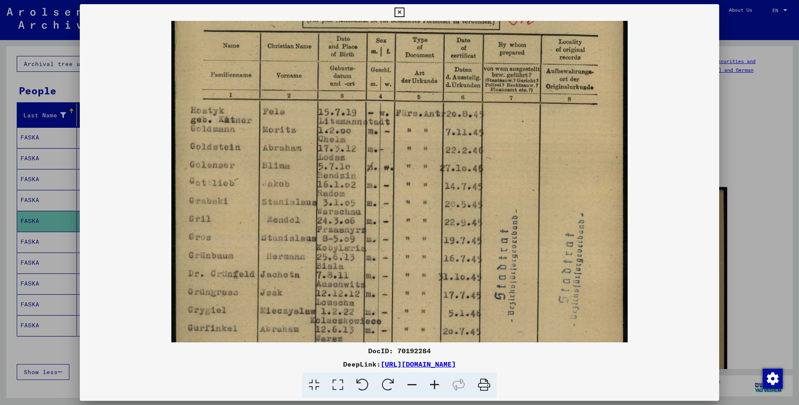
drag, startPoint x: 476, startPoint y: 229, endPoint x: 479, endPoint y: 81, distance: 147.5
click at [479, 81] on img at bounding box center [399, 190] width 456 height 635
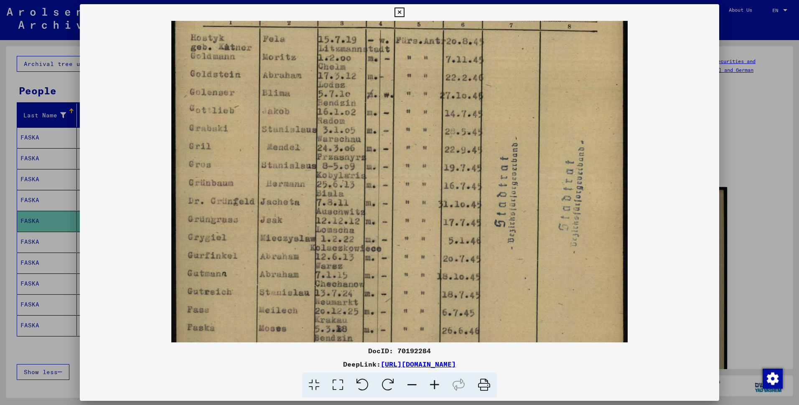
scroll to position [313, 0]
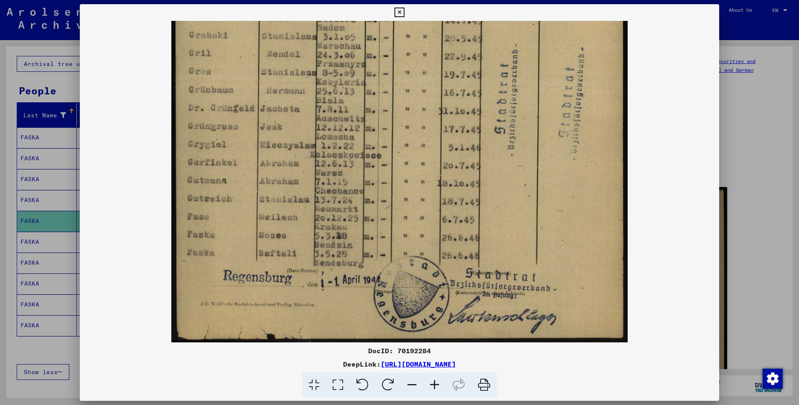
drag, startPoint x: 435, startPoint y: 249, endPoint x: 430, endPoint y: 71, distance: 178.0
click at [430, 71] on img at bounding box center [399, 25] width 456 height 635
click at [400, 12] on icon at bounding box center [399, 13] width 10 height 10
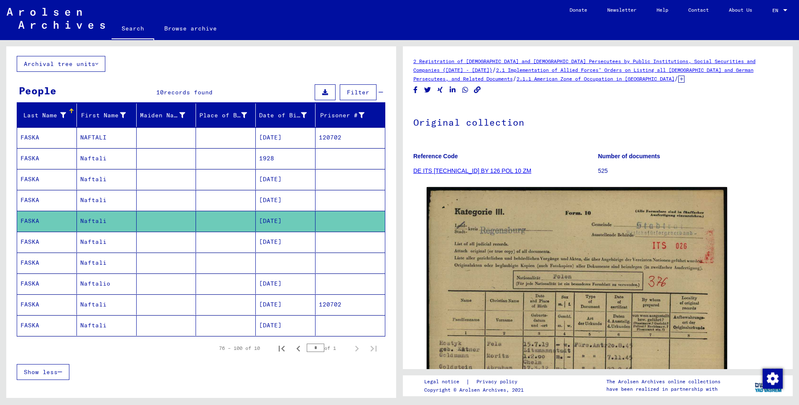
click at [120, 252] on mat-cell "Naftali" at bounding box center [107, 242] width 60 height 20
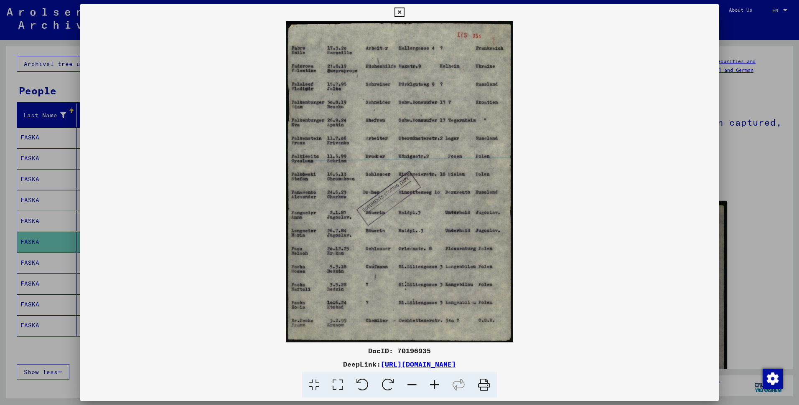
click at [443, 390] on icon at bounding box center [434, 385] width 23 height 25
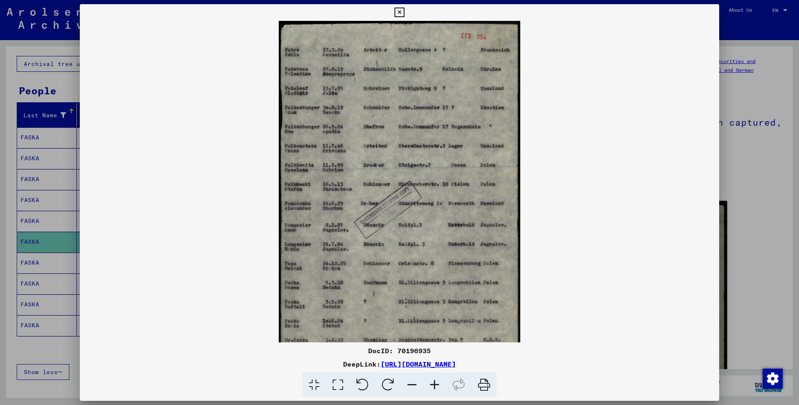
click at [443, 390] on icon at bounding box center [434, 385] width 23 height 25
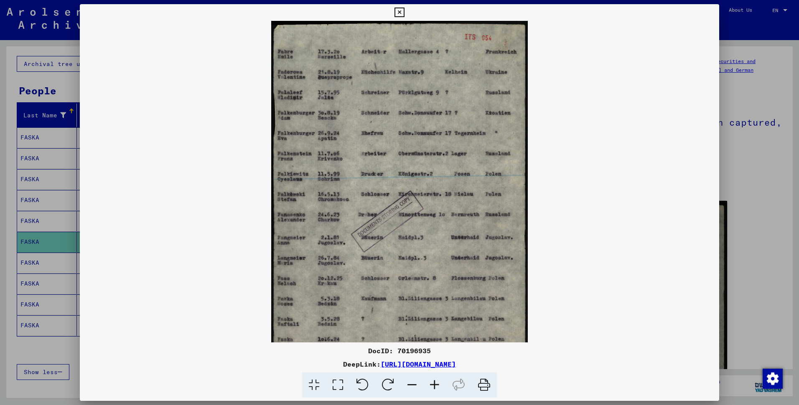
click at [443, 390] on icon at bounding box center [434, 385] width 23 height 25
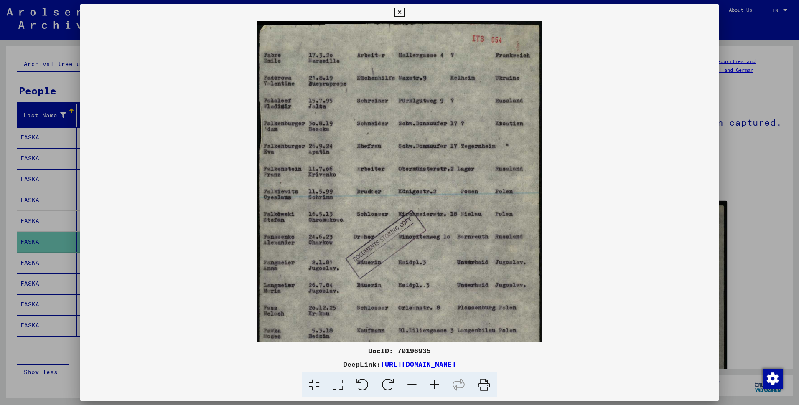
click at [443, 390] on icon at bounding box center [434, 385] width 23 height 25
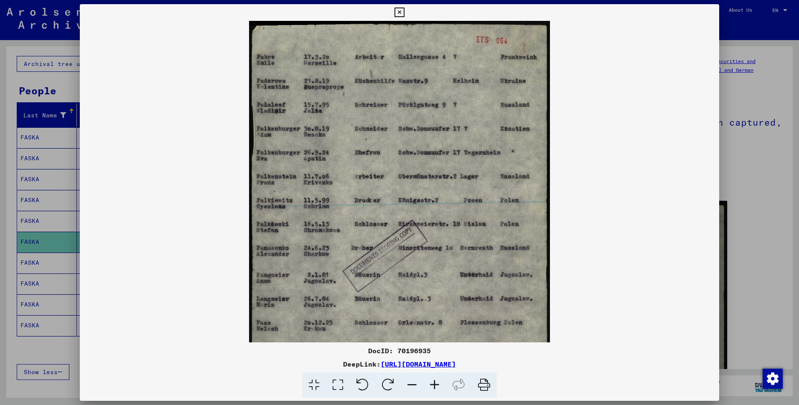
click at [443, 390] on icon at bounding box center [434, 385] width 23 height 25
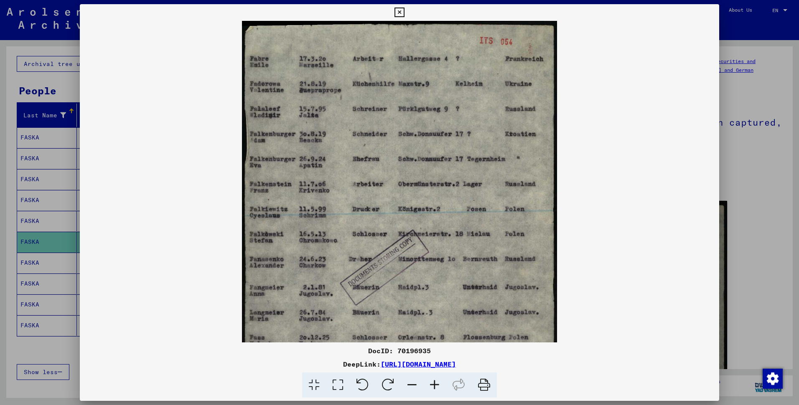
click at [443, 390] on icon at bounding box center [434, 385] width 23 height 25
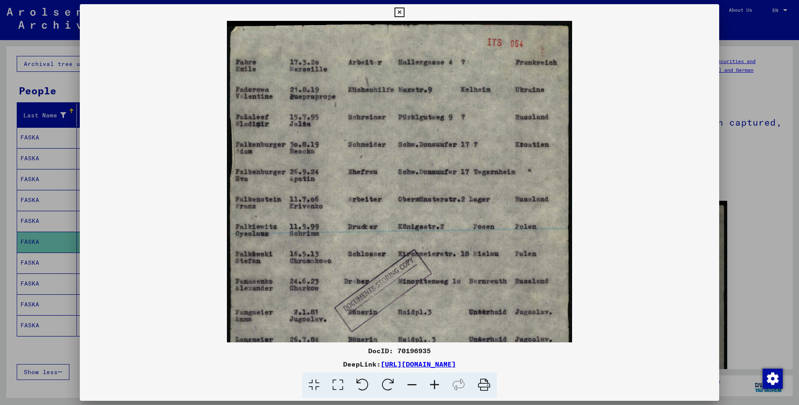
click at [443, 390] on icon at bounding box center [434, 385] width 23 height 25
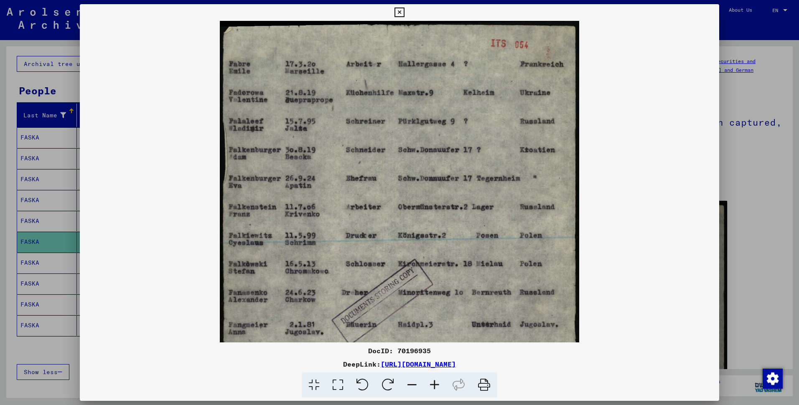
click at [443, 390] on icon at bounding box center [434, 385] width 23 height 25
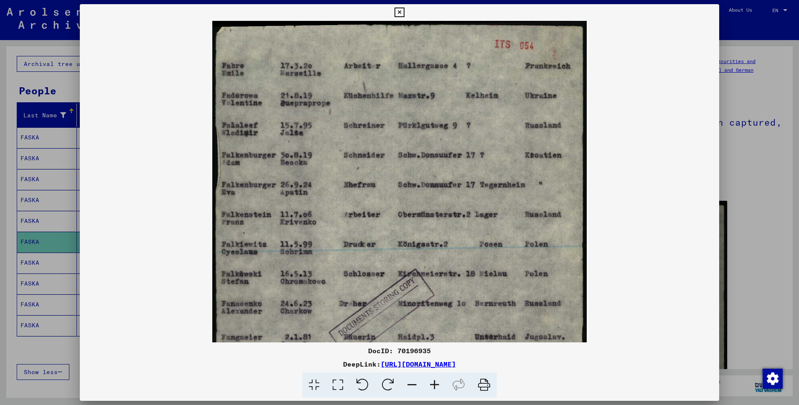
click at [443, 390] on icon at bounding box center [434, 385] width 23 height 25
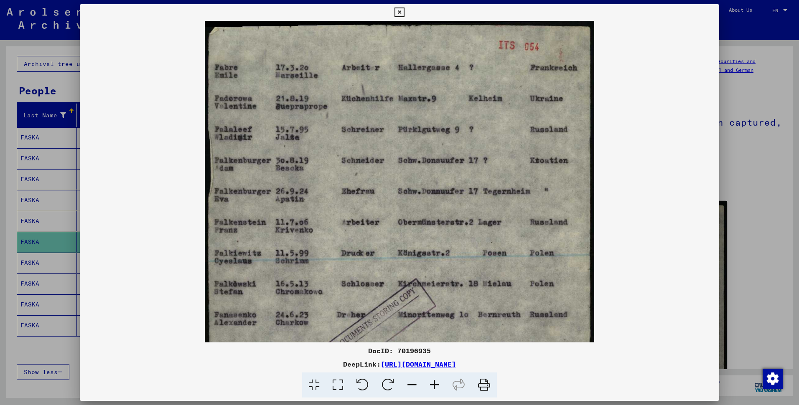
click at [443, 390] on icon at bounding box center [434, 385] width 23 height 25
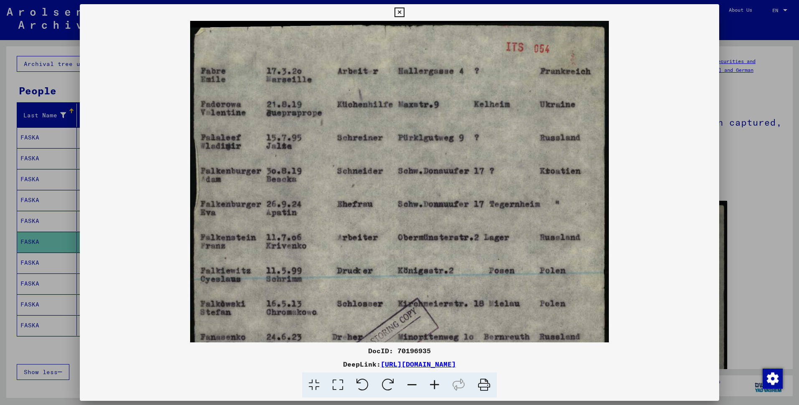
click at [443, 390] on icon at bounding box center [434, 385] width 23 height 25
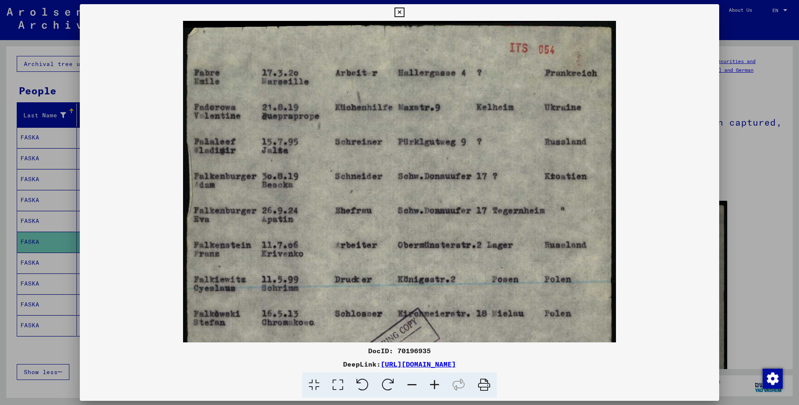
click at [443, 390] on icon at bounding box center [434, 385] width 23 height 25
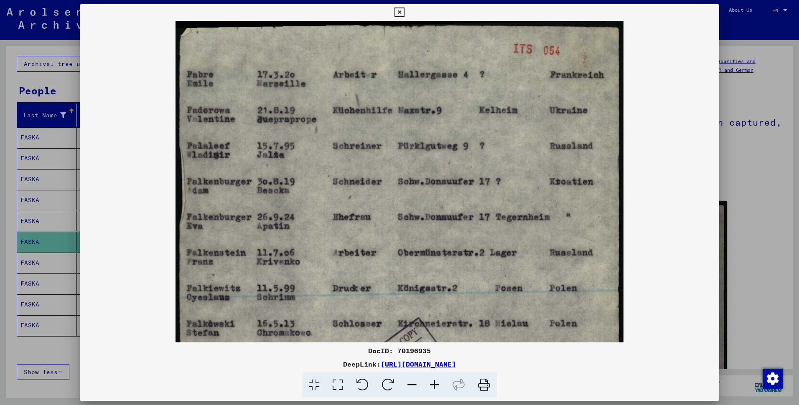
click at [443, 390] on icon at bounding box center [434, 385] width 23 height 25
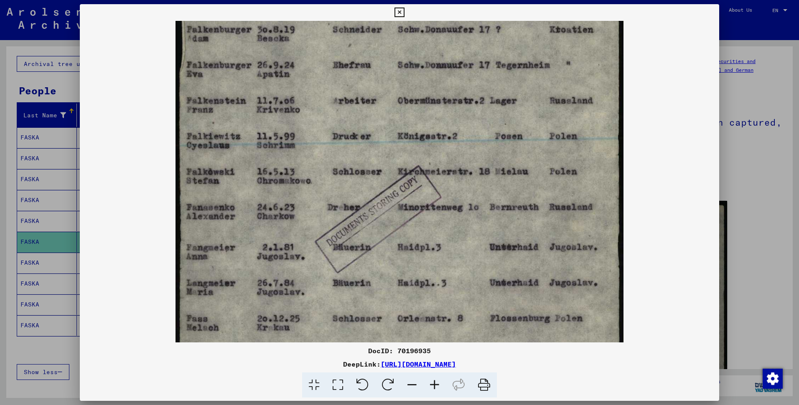
scroll to position [154, 0]
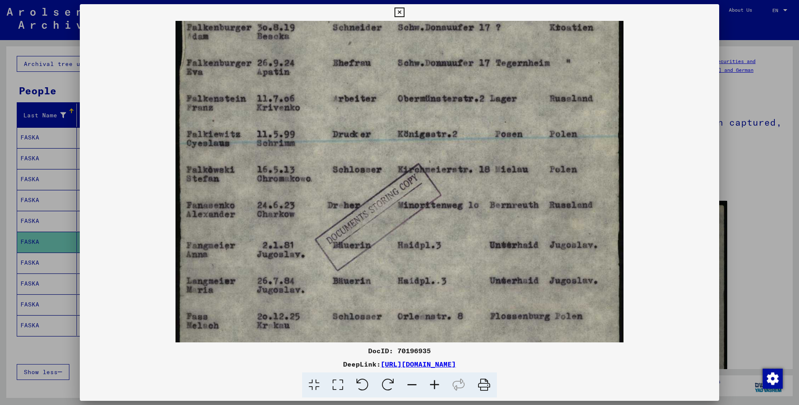
drag, startPoint x: 344, startPoint y: 262, endPoint x: 365, endPoint y: 108, distance: 155.6
click at [365, 108] on img at bounding box center [399, 184] width 448 height 635
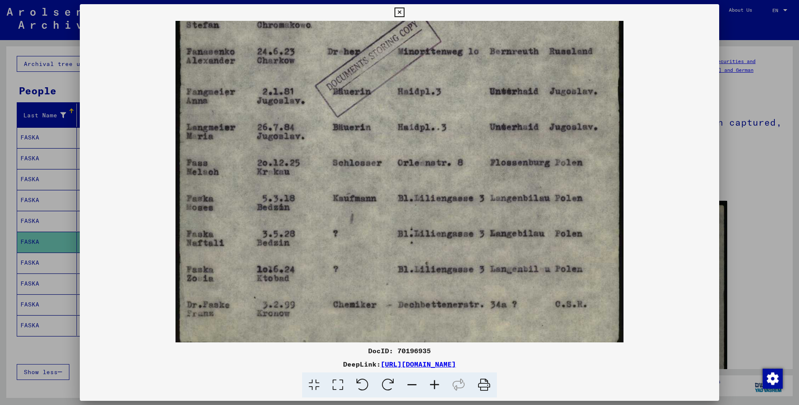
scroll to position [313, 0]
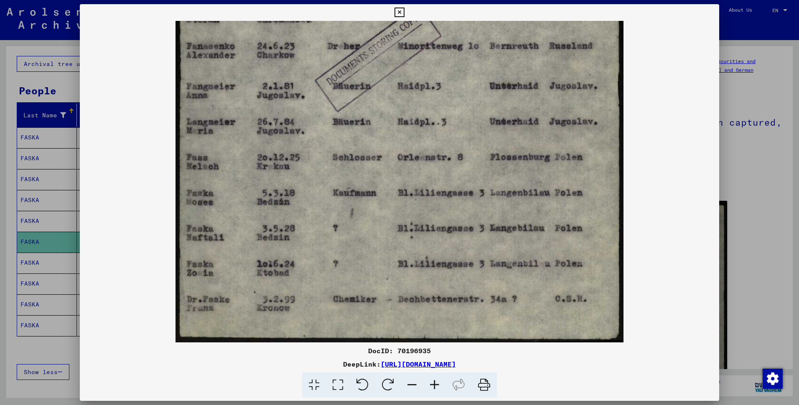
drag, startPoint x: 373, startPoint y: 273, endPoint x: 386, endPoint y: 104, distance: 170.1
click at [386, 104] on img at bounding box center [399, 25] width 448 height 635
drag, startPoint x: 306, startPoint y: 245, endPoint x: 294, endPoint y: 218, distance: 29.6
click at [294, 218] on img at bounding box center [399, 25] width 448 height 635
click at [398, 12] on icon at bounding box center [399, 13] width 10 height 10
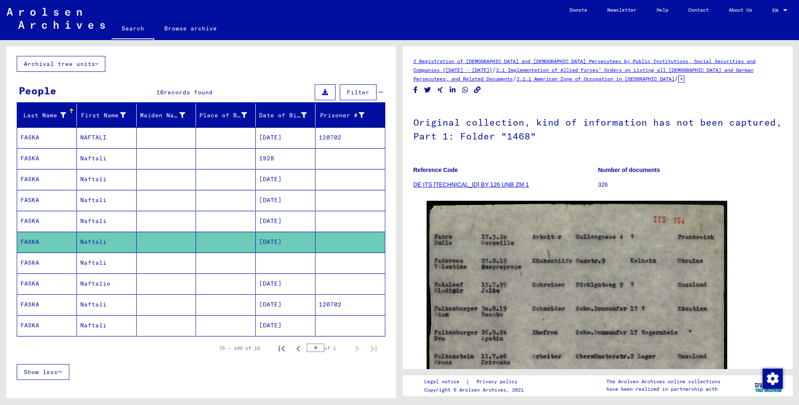
click at [99, 273] on mat-cell "Naftali" at bounding box center [107, 263] width 60 height 20
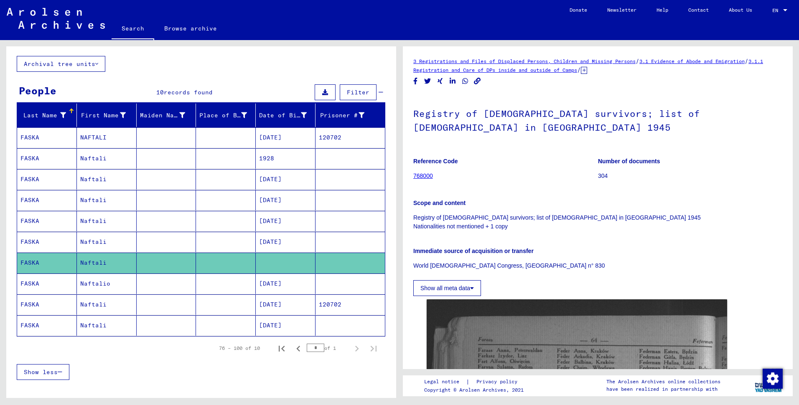
click at [83, 294] on mat-cell "Naftalio" at bounding box center [107, 284] width 60 height 20
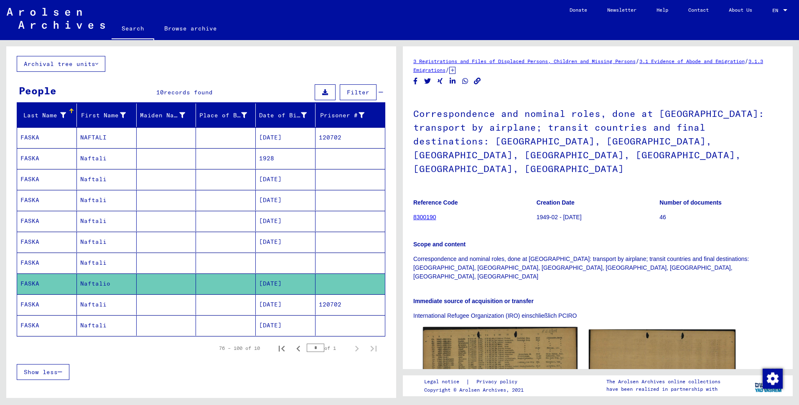
click at [521, 335] on img at bounding box center [500, 375] width 154 height 97
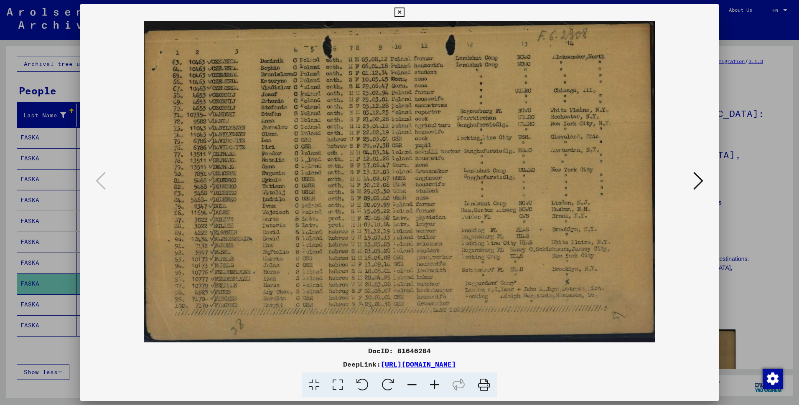
click at [443, 389] on icon at bounding box center [434, 385] width 23 height 25
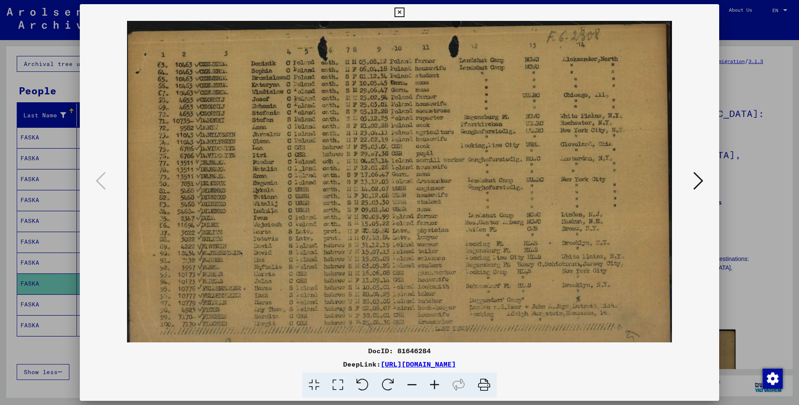
click at [443, 389] on icon at bounding box center [434, 385] width 23 height 25
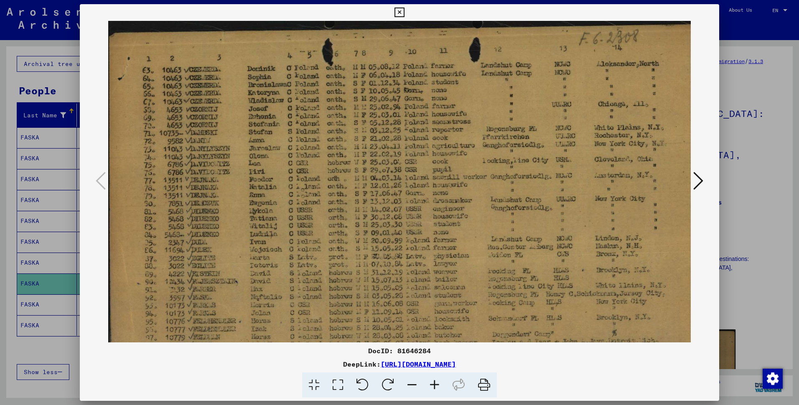
click at [443, 389] on icon at bounding box center [434, 385] width 23 height 25
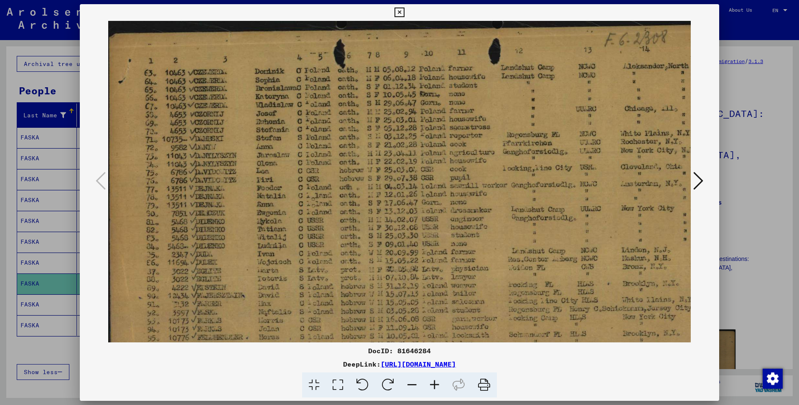
click at [443, 389] on icon at bounding box center [434, 385] width 23 height 25
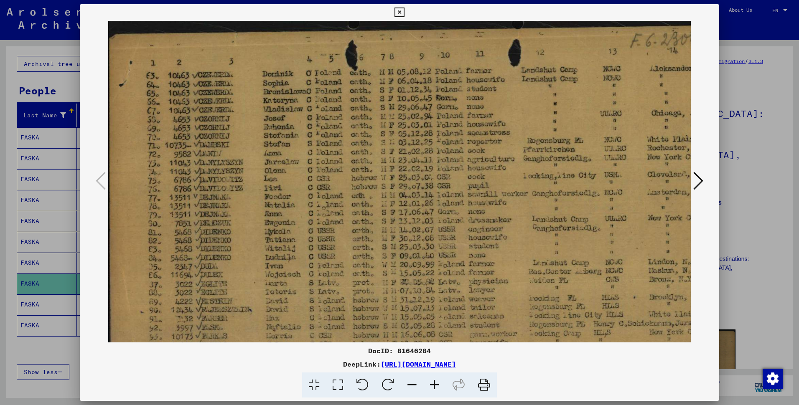
click at [443, 389] on icon at bounding box center [434, 385] width 23 height 25
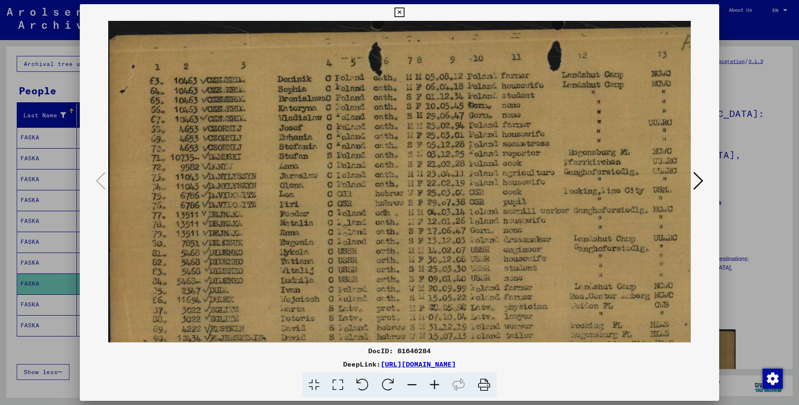
click at [443, 389] on icon at bounding box center [434, 385] width 23 height 25
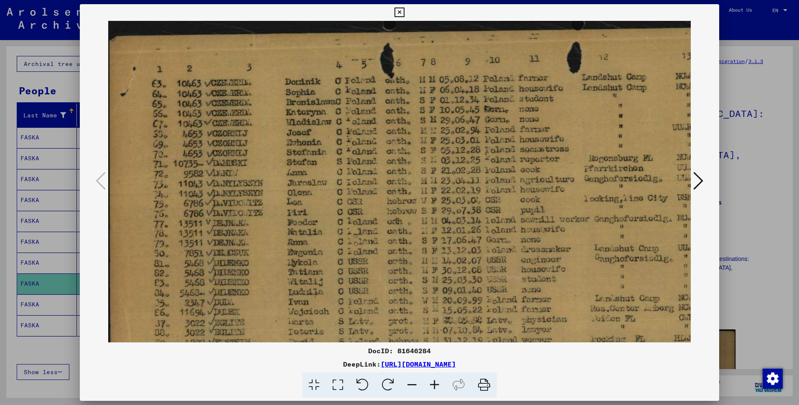
click at [443, 389] on icon at bounding box center [434, 385] width 23 height 25
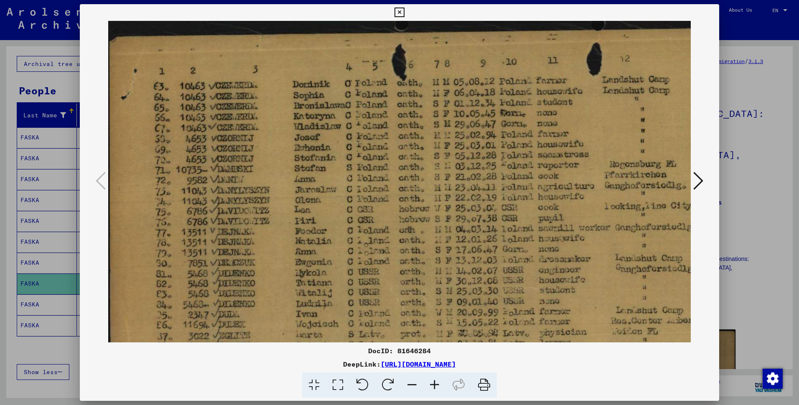
click at [443, 389] on icon at bounding box center [434, 385] width 23 height 25
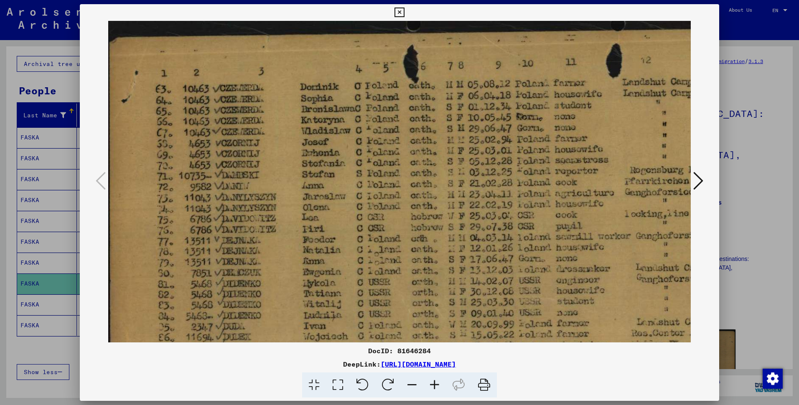
click at [443, 389] on icon at bounding box center [434, 385] width 23 height 25
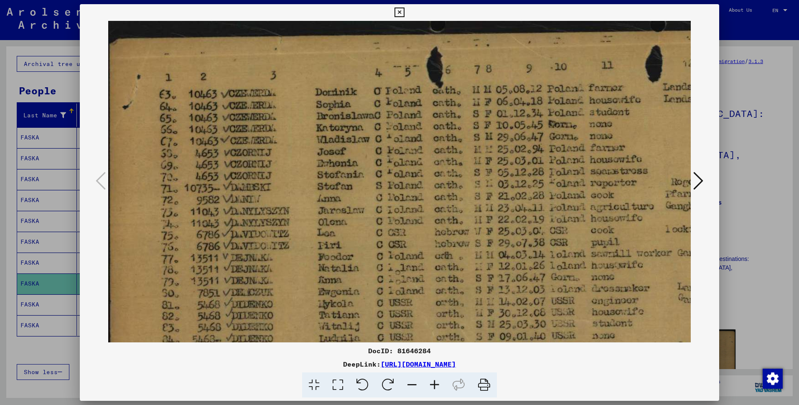
click at [443, 389] on icon at bounding box center [434, 385] width 23 height 25
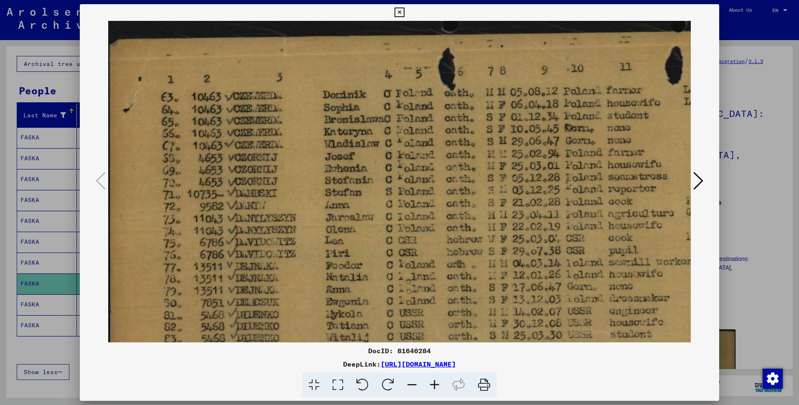
click at [443, 389] on icon at bounding box center [434, 385] width 23 height 25
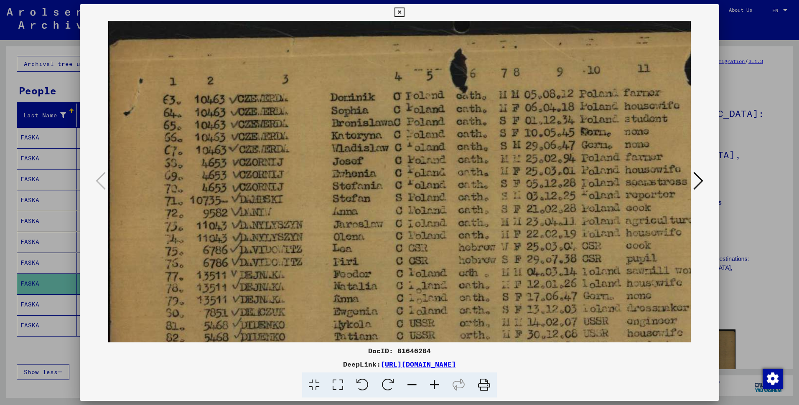
click at [443, 389] on icon at bounding box center [434, 385] width 23 height 25
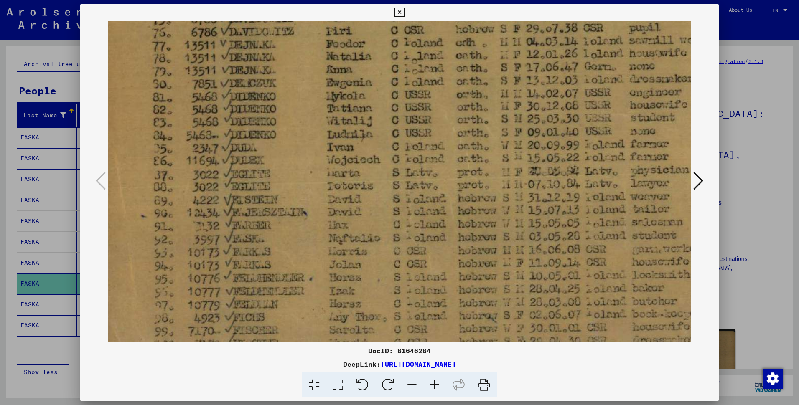
scroll to position [241, 15]
drag, startPoint x: 383, startPoint y: 299, endPoint x: 369, endPoint y: 58, distance: 240.6
click at [369, 58] on img at bounding box center [597, 97] width 1009 height 635
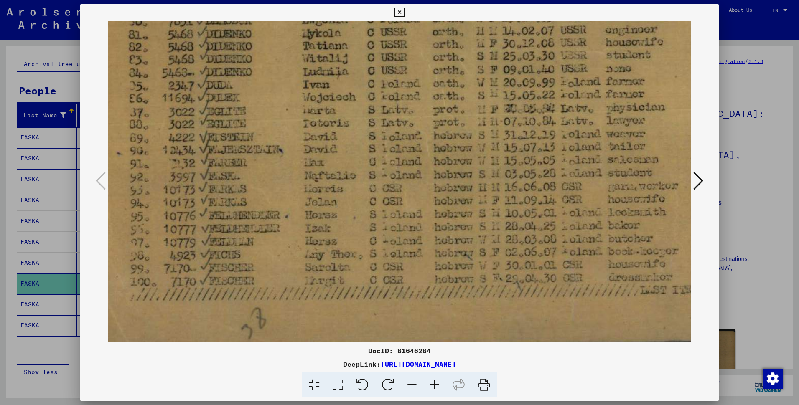
scroll to position [302, 39]
drag, startPoint x: 306, startPoint y: 308, endPoint x: 282, endPoint y: 183, distance: 127.6
click at [282, 183] on img at bounding box center [573, 36] width 1009 height 635
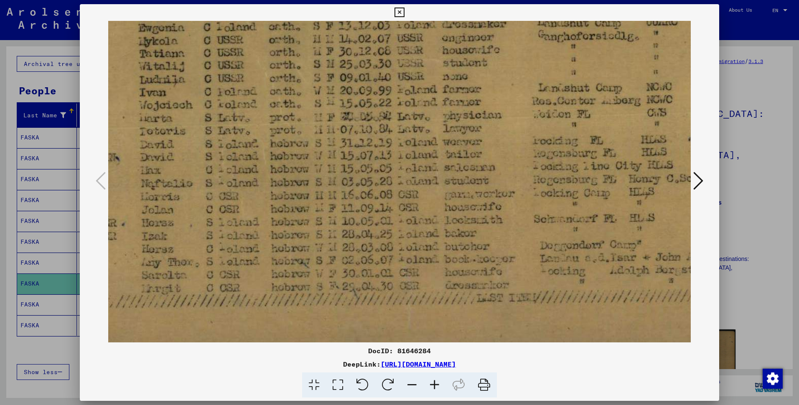
scroll to position [293, 210]
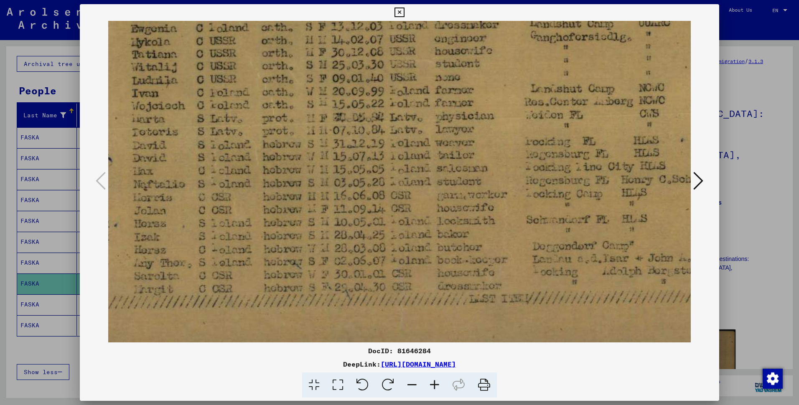
drag, startPoint x: 326, startPoint y: 176, endPoint x: 155, endPoint y: 185, distance: 171.1
click at [155, 185] on img at bounding box center [402, 45] width 1009 height 635
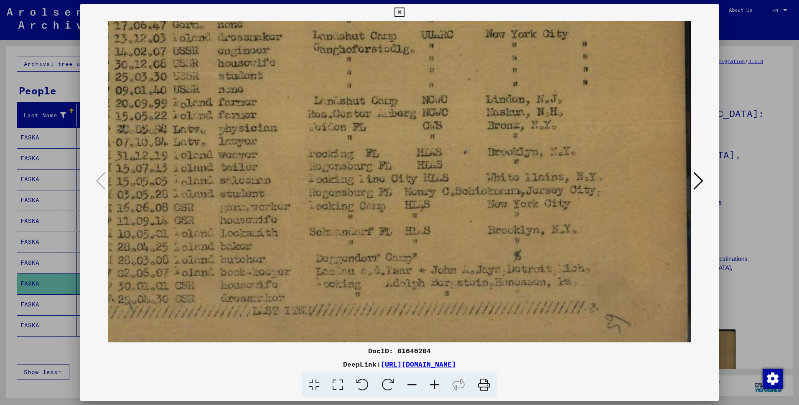
scroll to position [280, 439]
drag, startPoint x: 558, startPoint y: 183, endPoint x: 293, endPoint y: 196, distance: 265.6
click at [293, 196] on img at bounding box center [185, 58] width 1009 height 635
click at [399, 11] on icon at bounding box center [399, 13] width 10 height 10
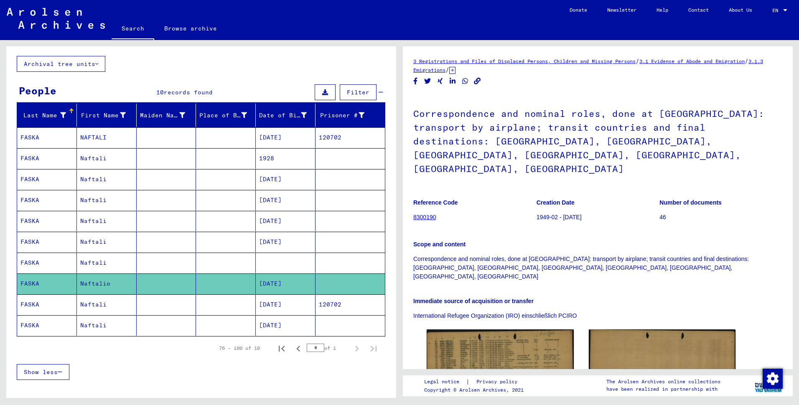
click at [163, 315] on mat-cell at bounding box center [167, 305] width 60 height 20
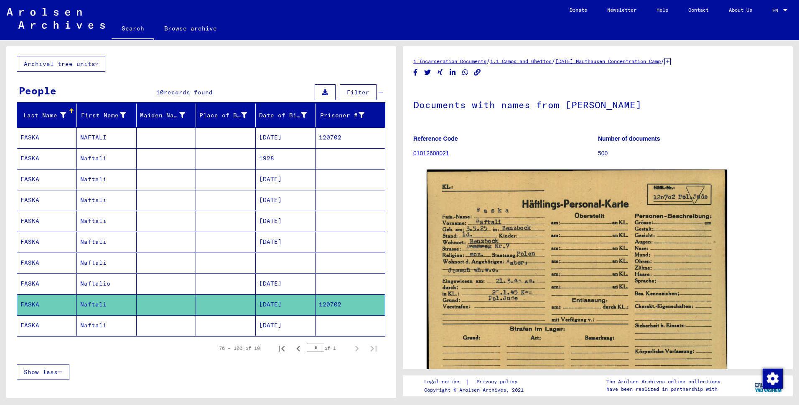
click at [159, 335] on mat-cell at bounding box center [167, 325] width 60 height 20
